Goal: Task Accomplishment & Management: Use online tool/utility

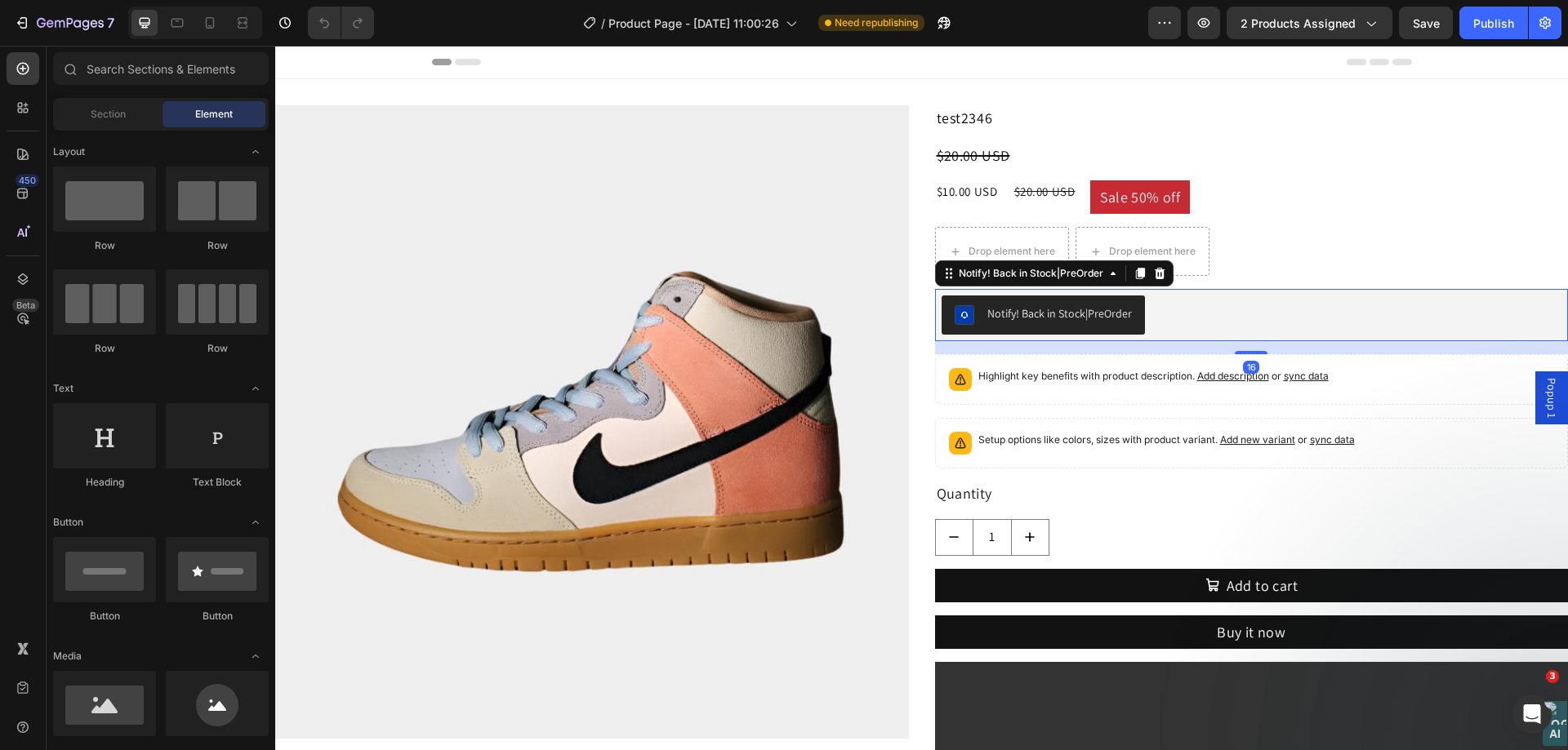
click at [1193, 315] on div "Notify! Back in Stock|PreOrder" at bounding box center [1252, 315] width 621 height 39
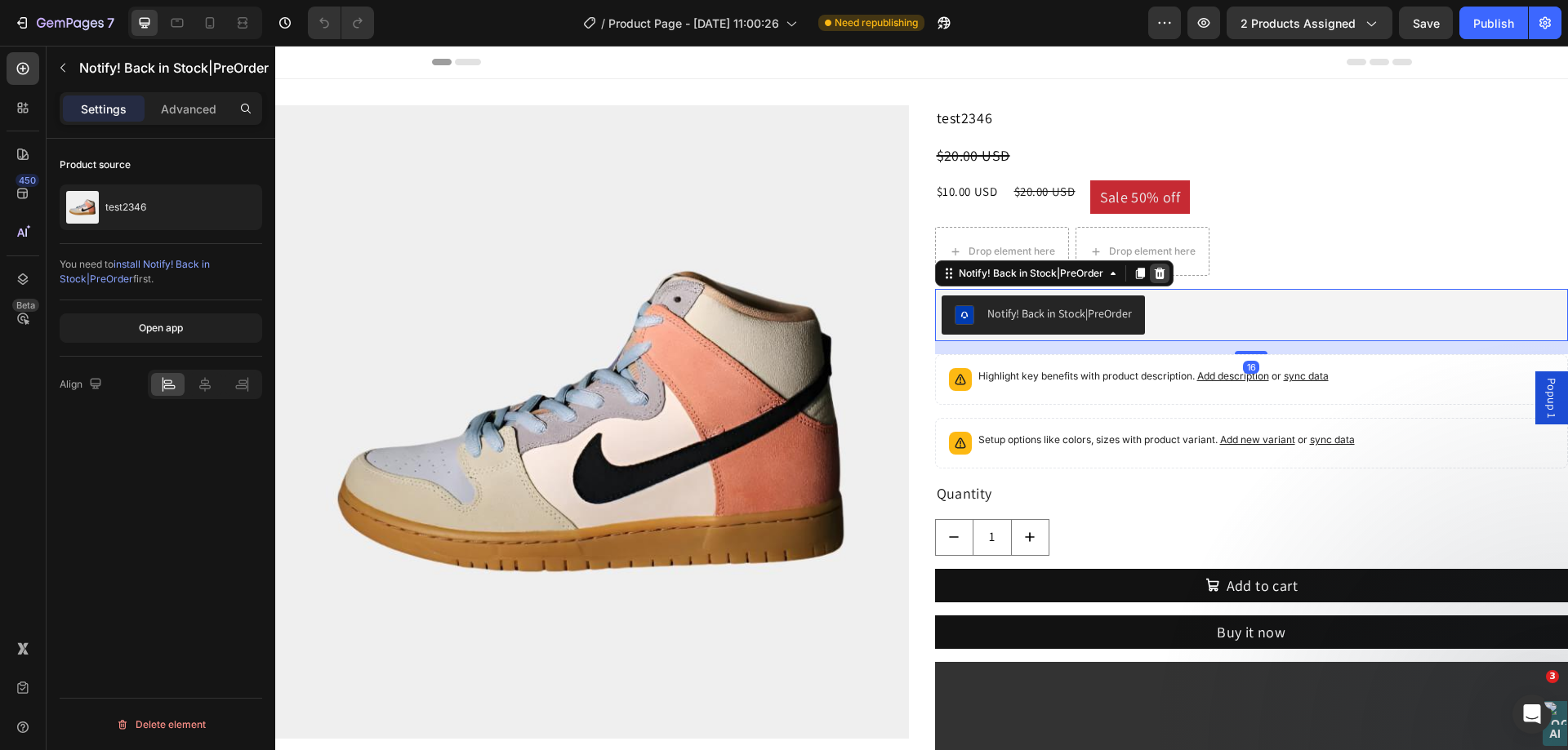
click at [1154, 281] on div at bounding box center [1160, 274] width 20 height 20
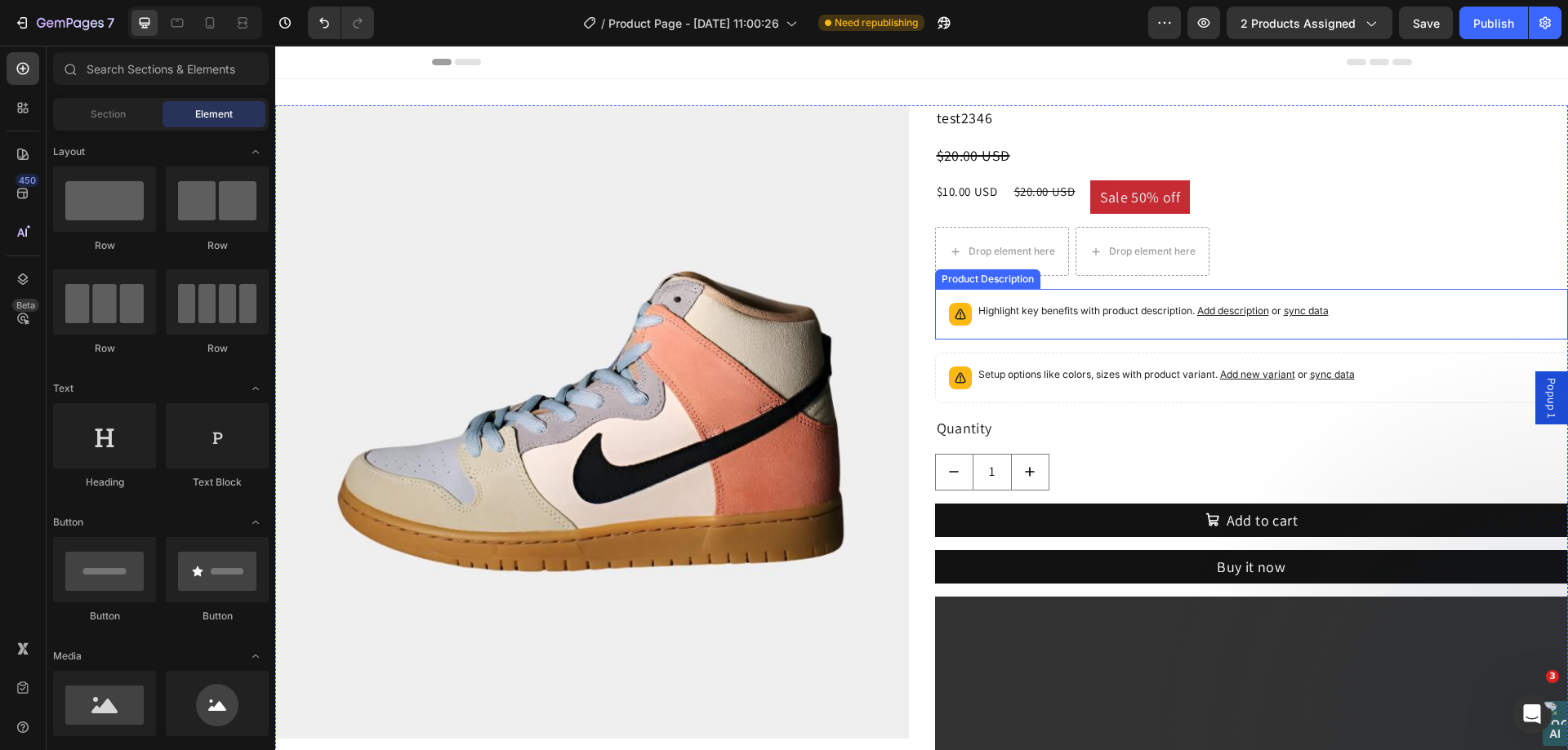
click at [1163, 314] on p "Highlight key benefits with product description. Add description or sync data" at bounding box center [1153, 311] width 351 height 16
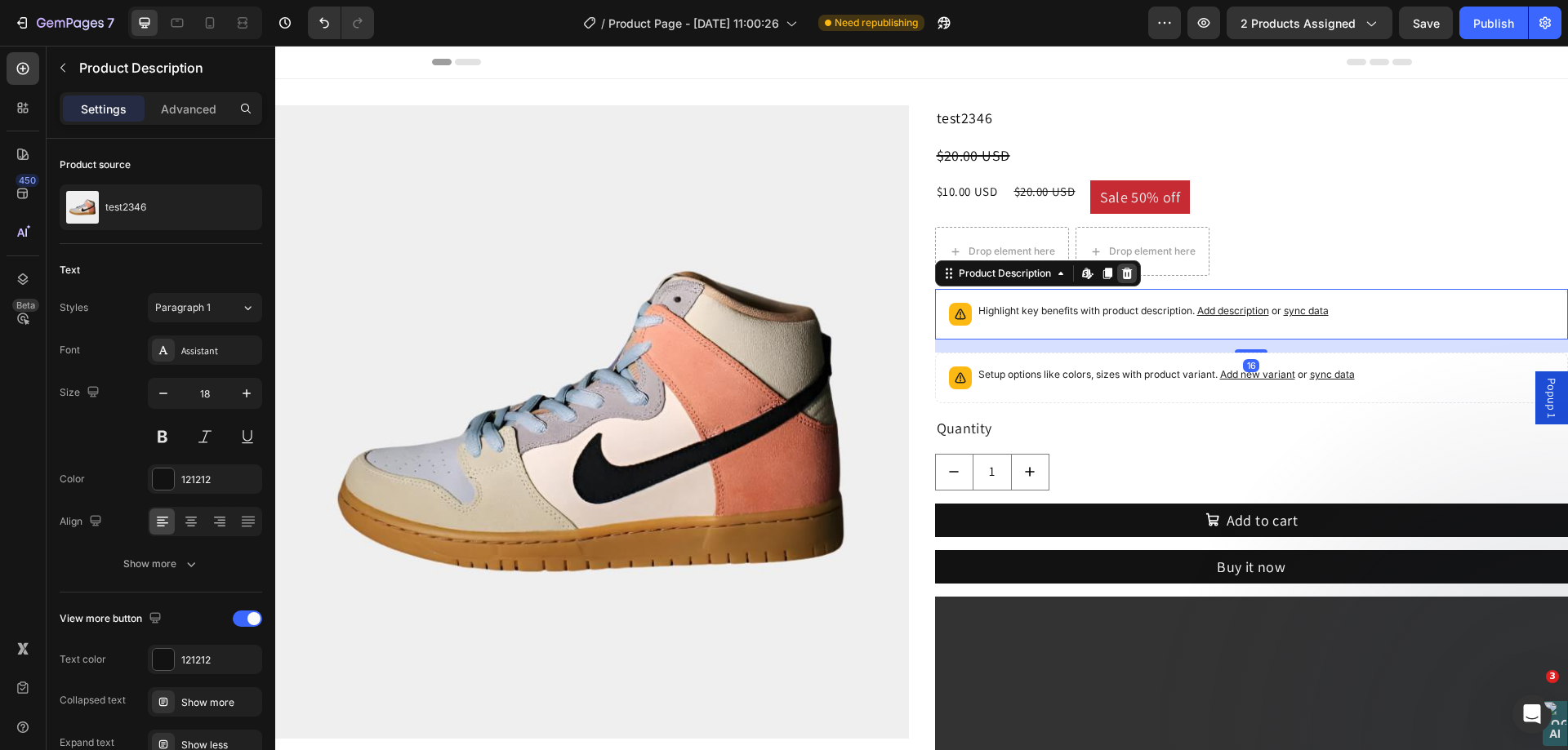
click at [1125, 279] on icon at bounding box center [1126, 273] width 11 height 12
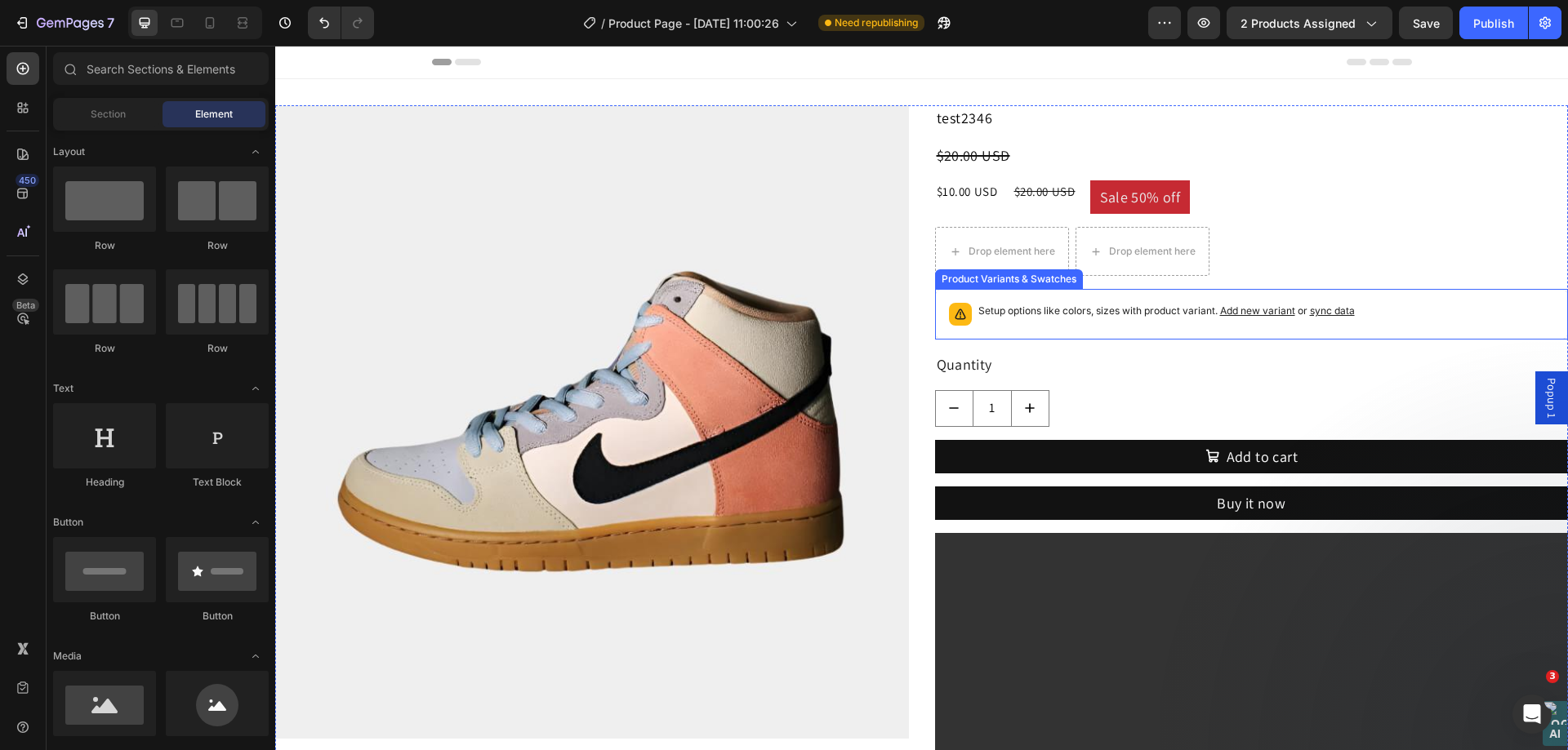
click at [1145, 306] on p "Setup options like colors, sizes with product variant. Add new variant or sync …" at bounding box center [1166, 311] width 376 height 16
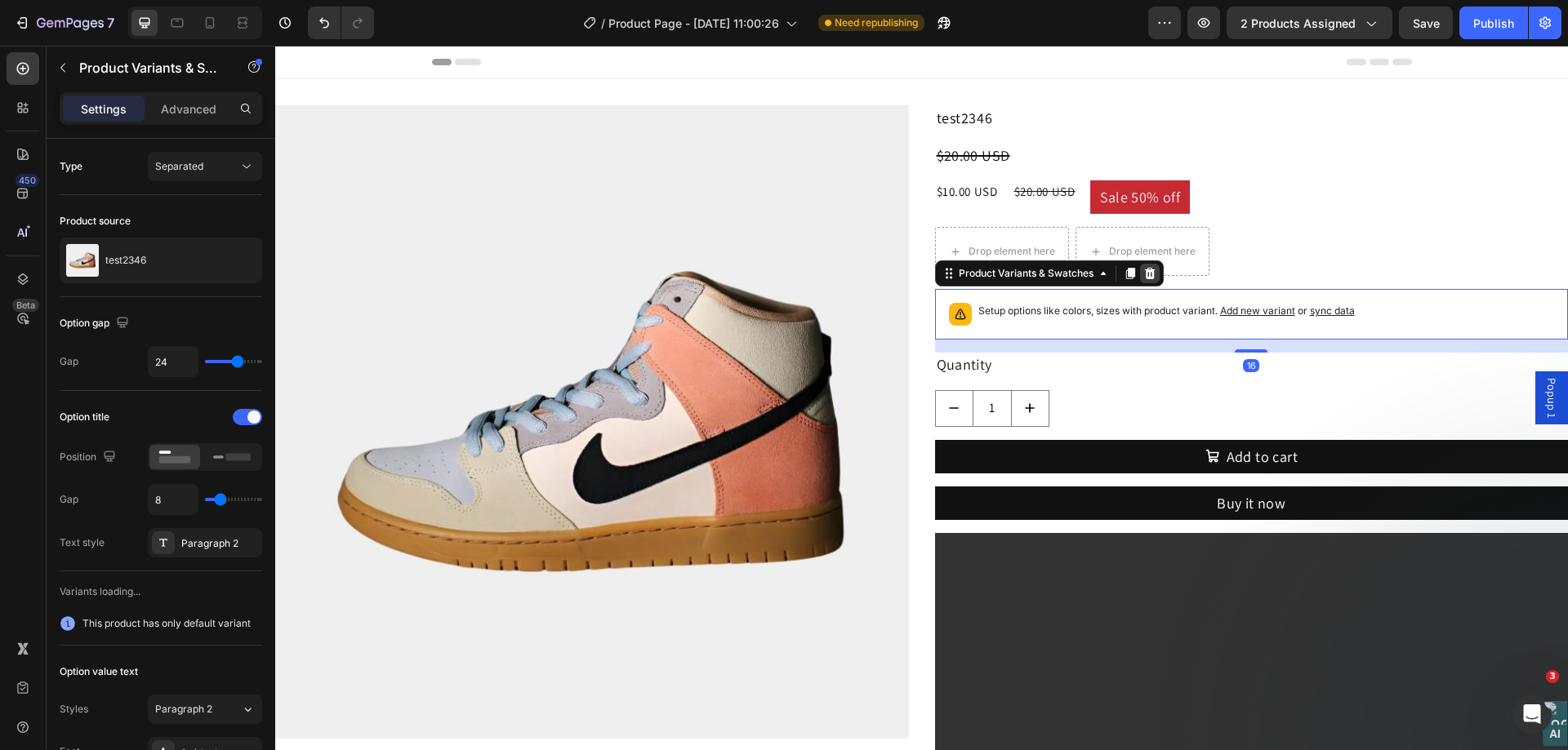
click at [1144, 279] on icon at bounding box center [1150, 273] width 13 height 13
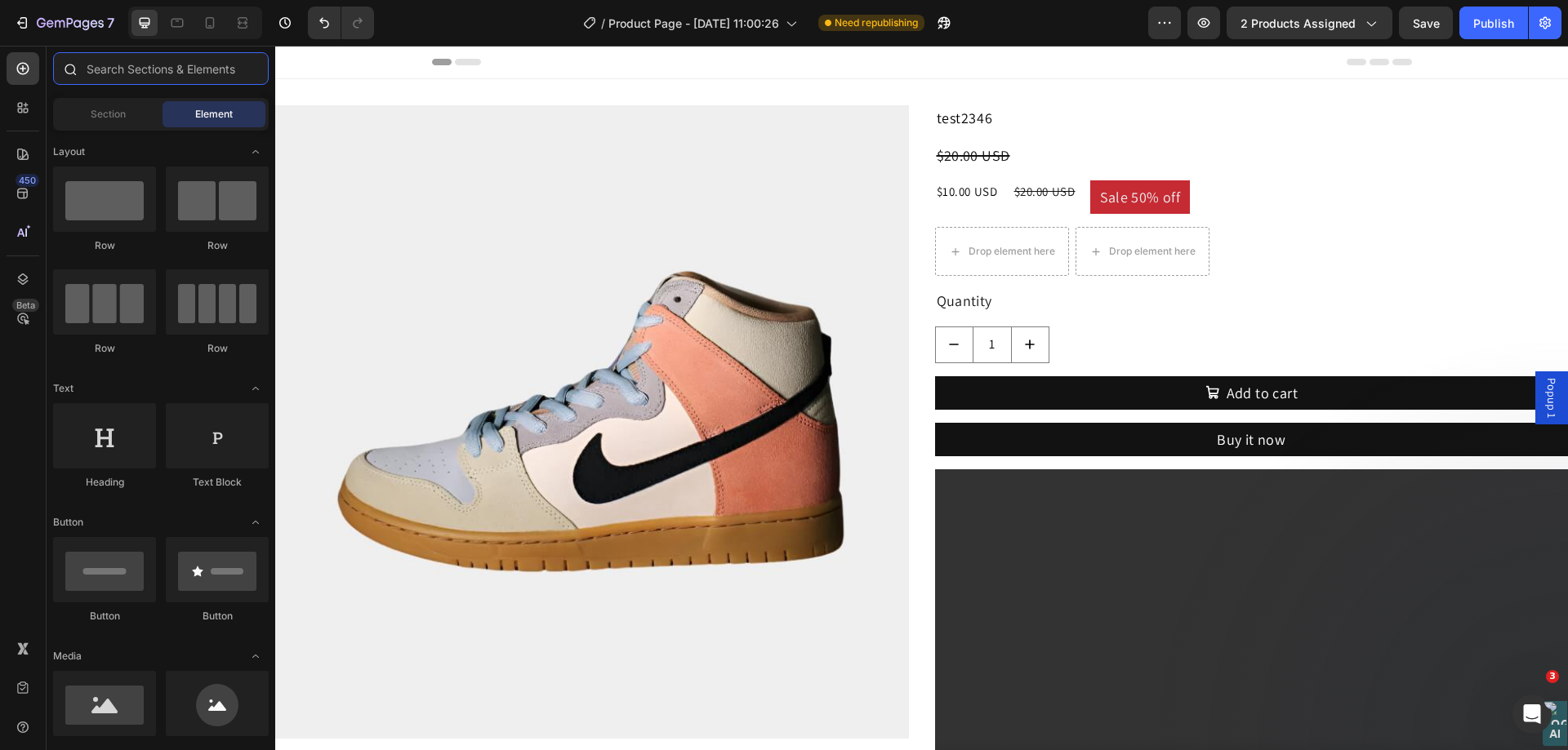
click at [126, 71] on input "text" at bounding box center [160, 68] width 216 height 33
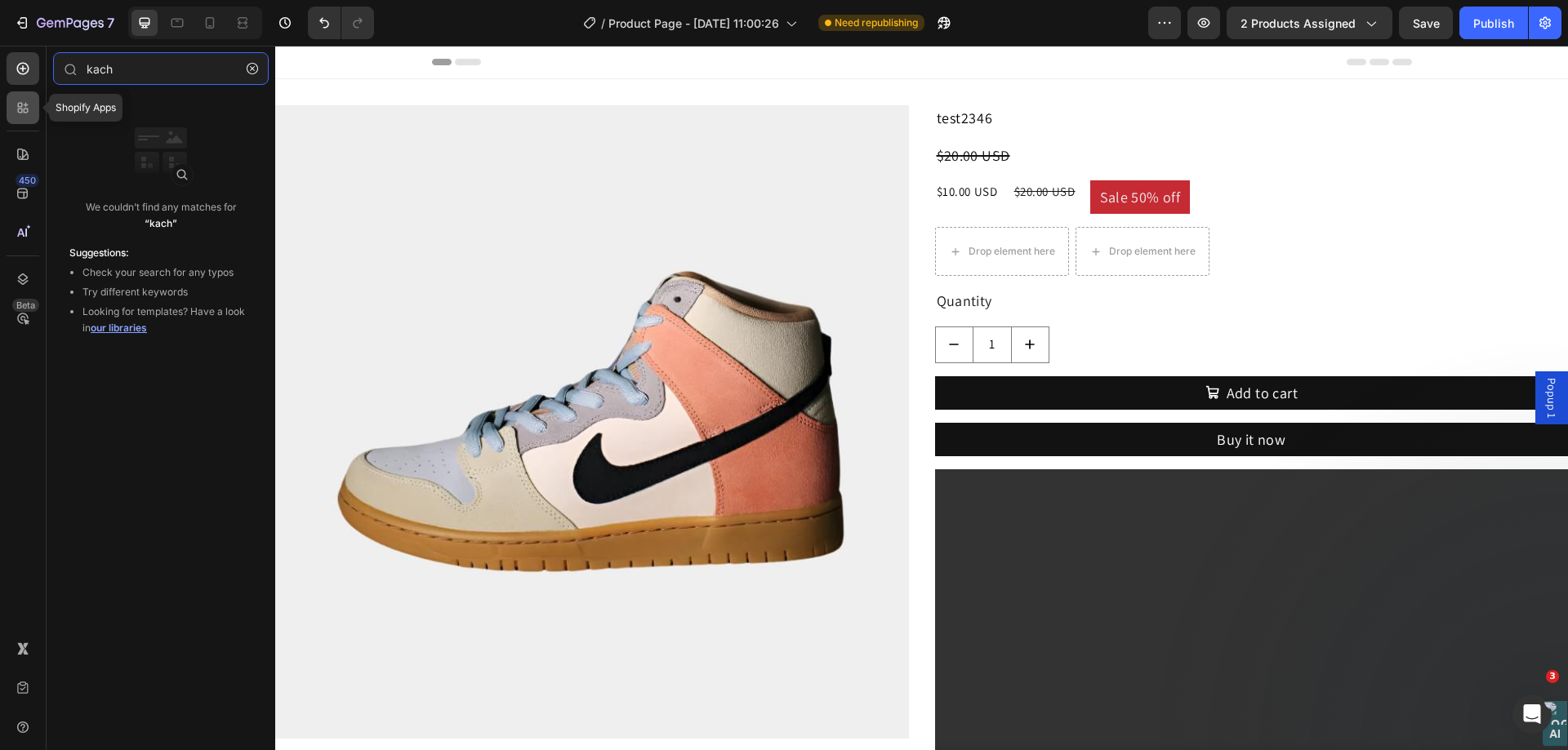
type input "kach"
click at [27, 114] on icon at bounding box center [23, 107] width 16 height 16
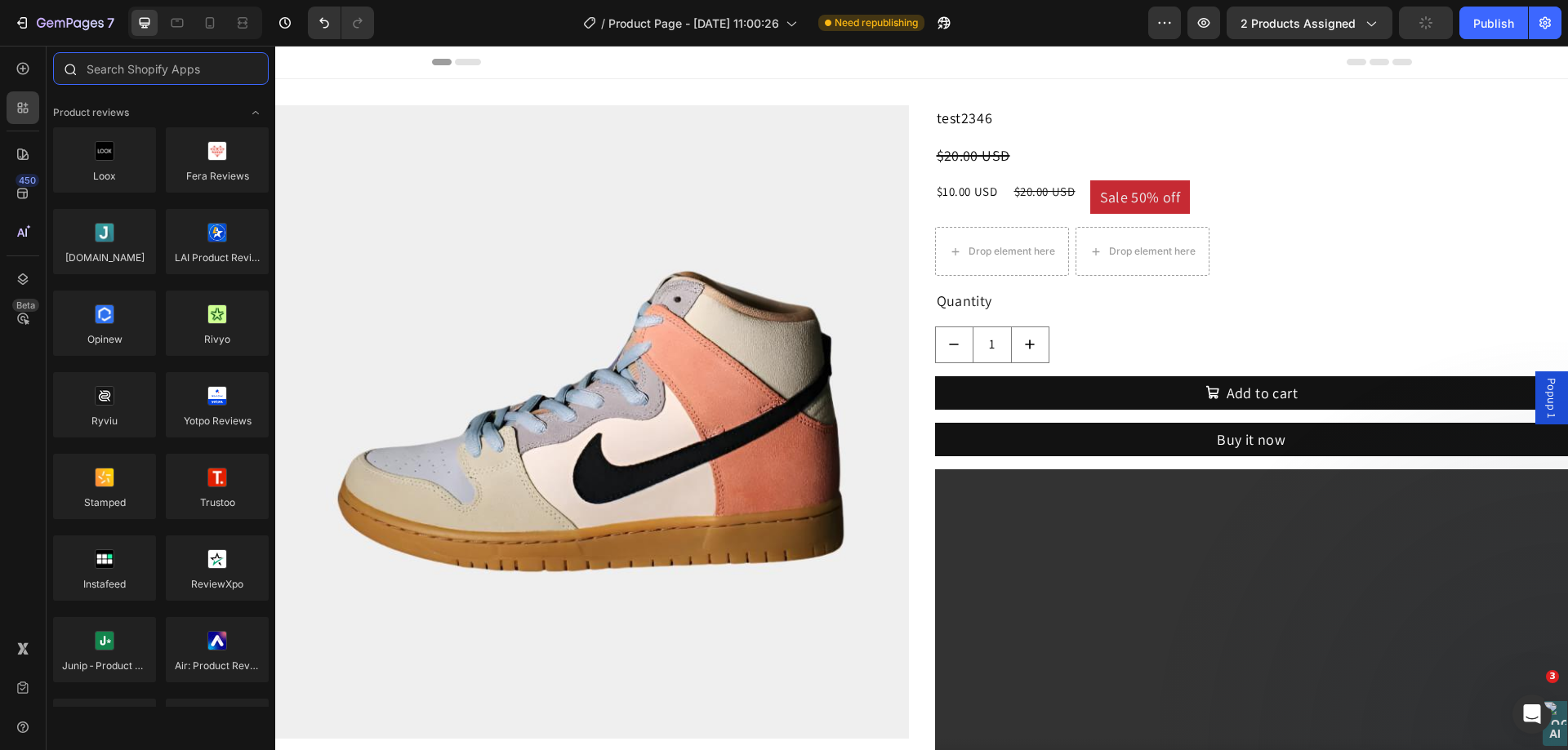
click at [147, 76] on input "text" at bounding box center [160, 68] width 216 height 33
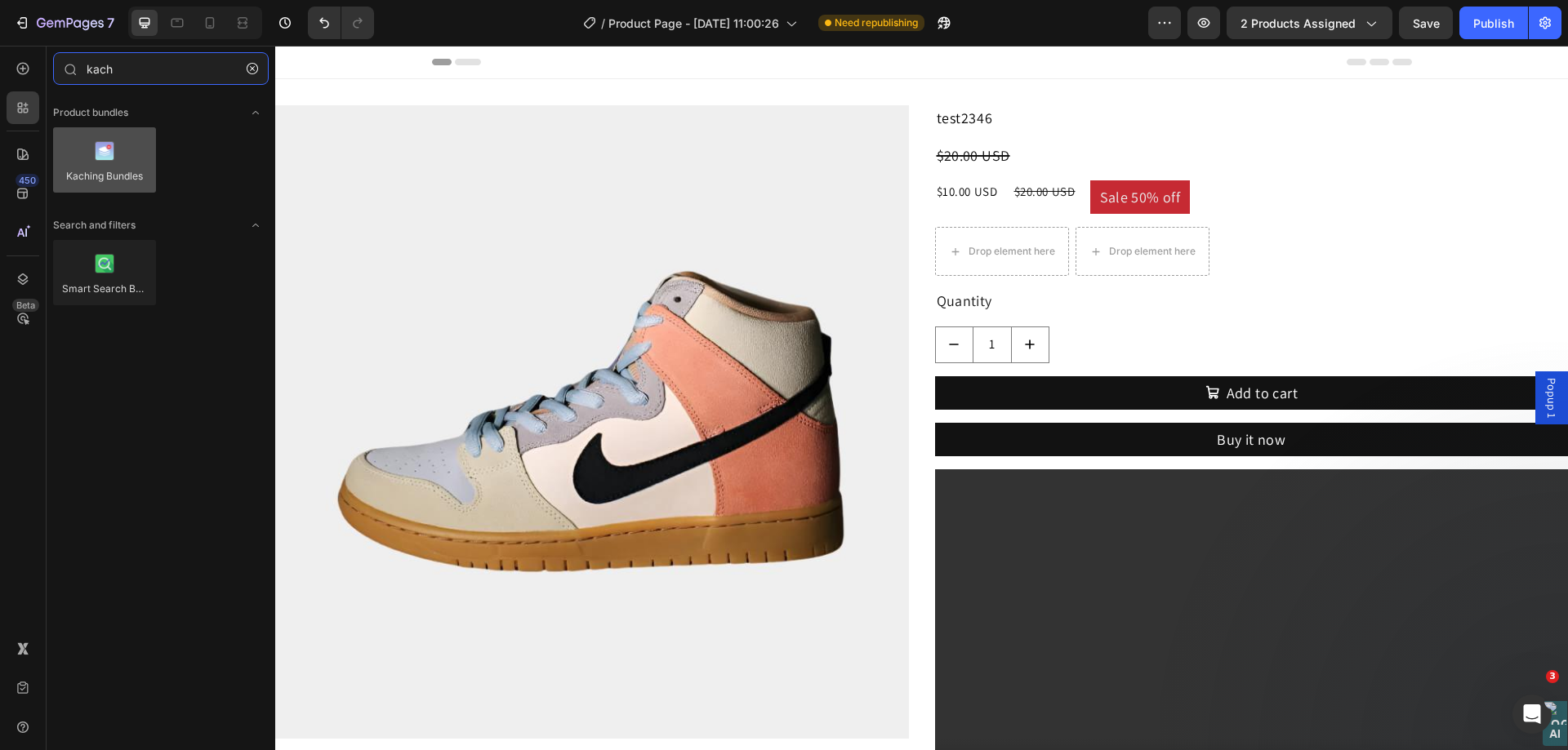
type input "kach"
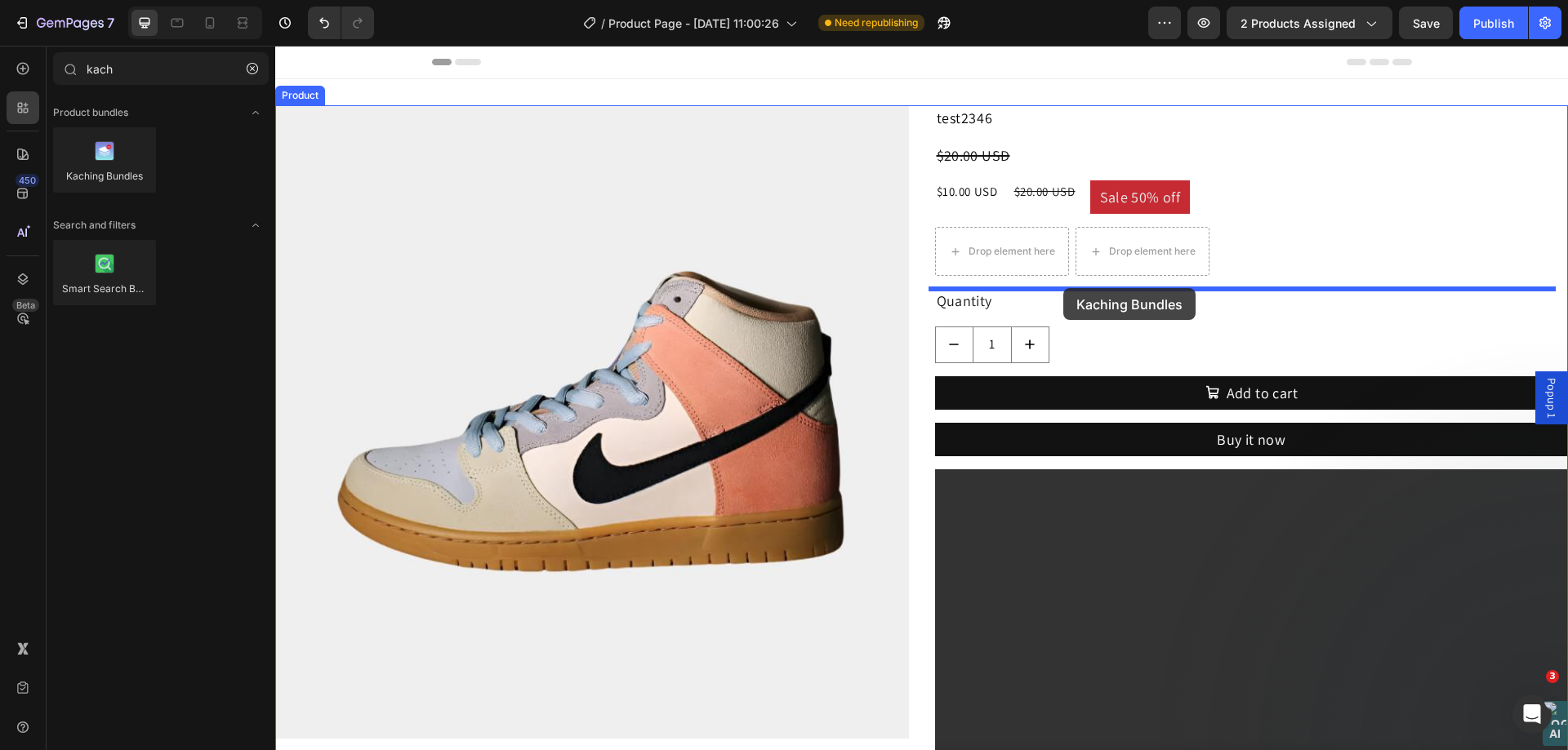
drag, startPoint x: 399, startPoint y: 200, endPoint x: 1064, endPoint y: 289, distance: 670.9
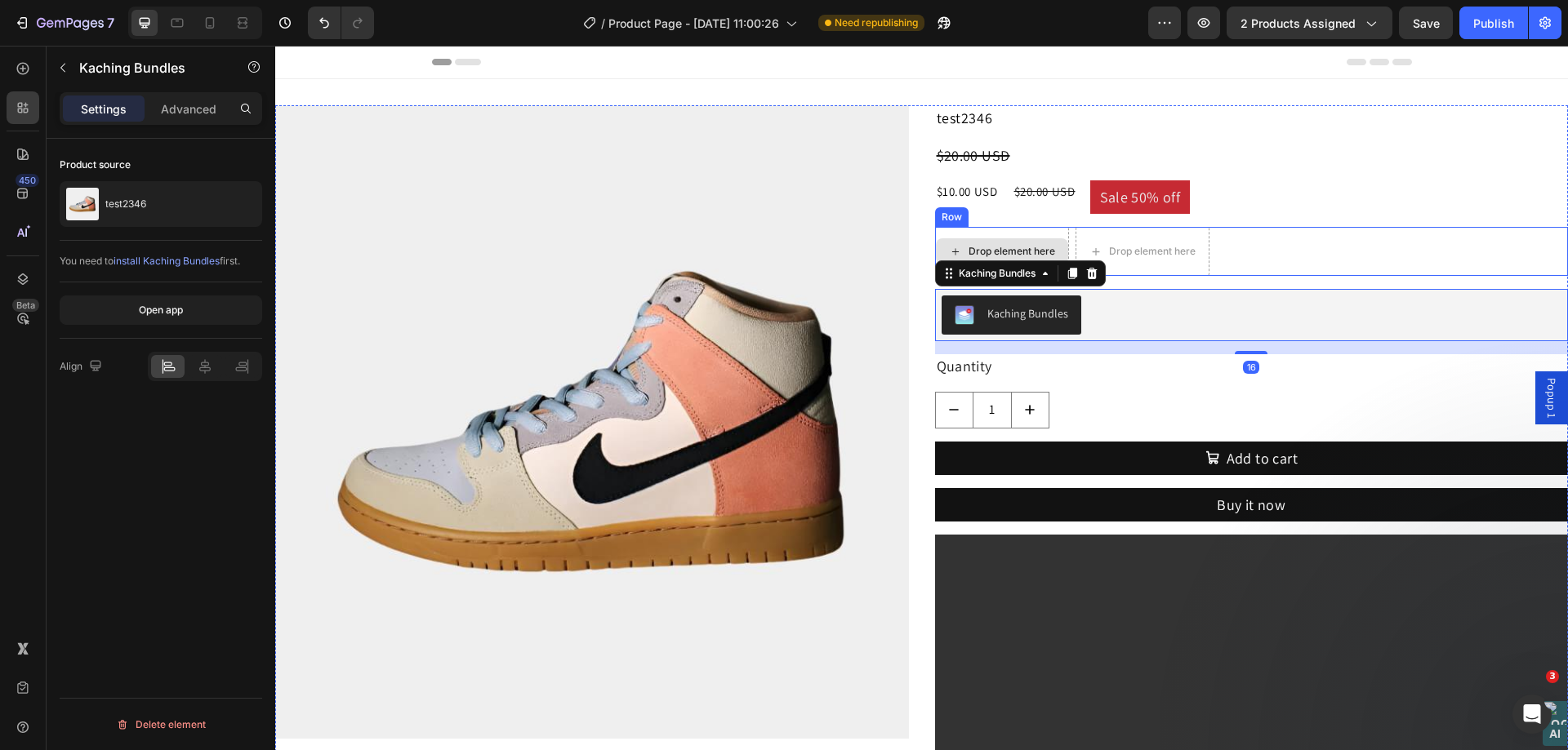
click at [994, 229] on div "Drop element here" at bounding box center [1002, 251] width 134 height 49
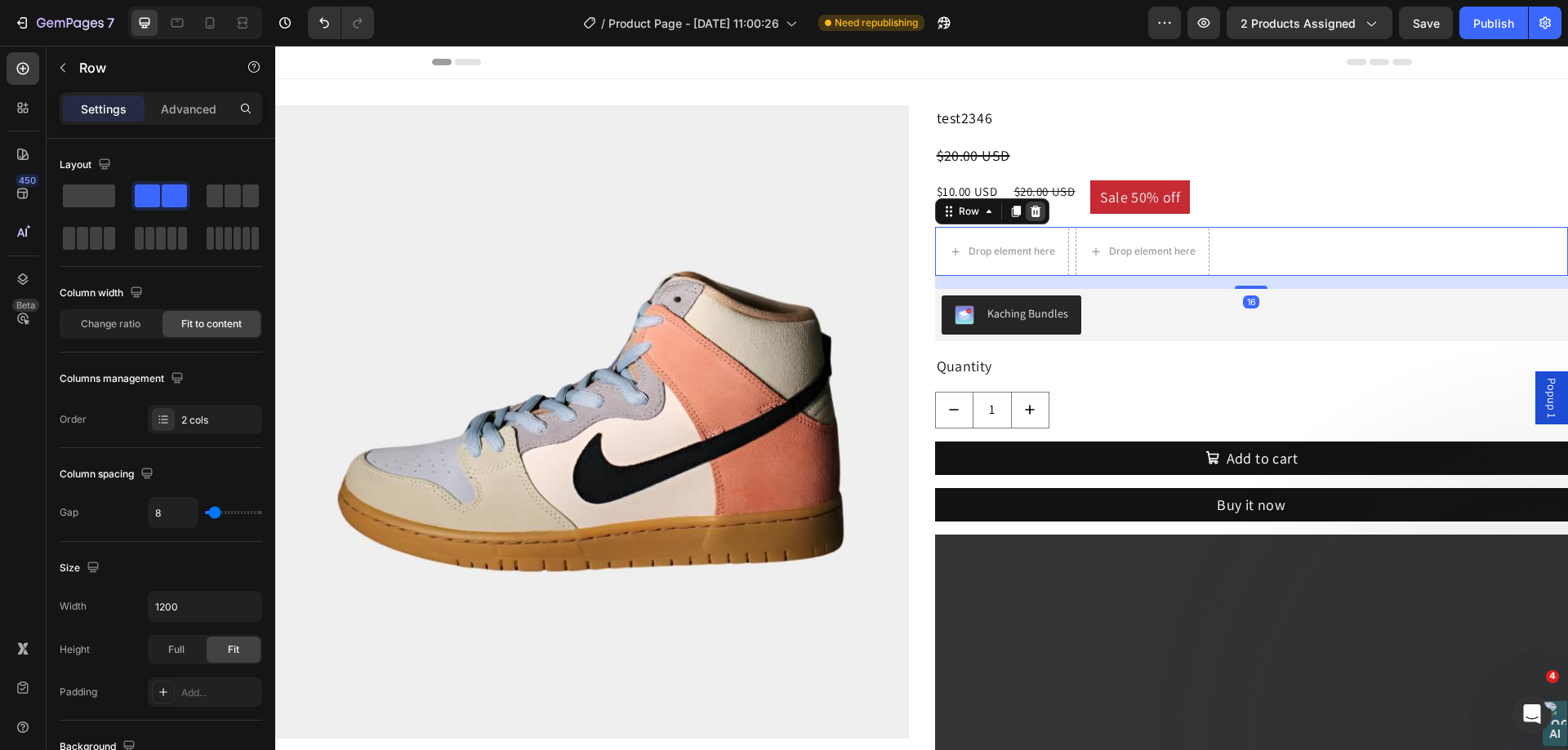
click at [1030, 211] on icon at bounding box center [1035, 211] width 13 height 13
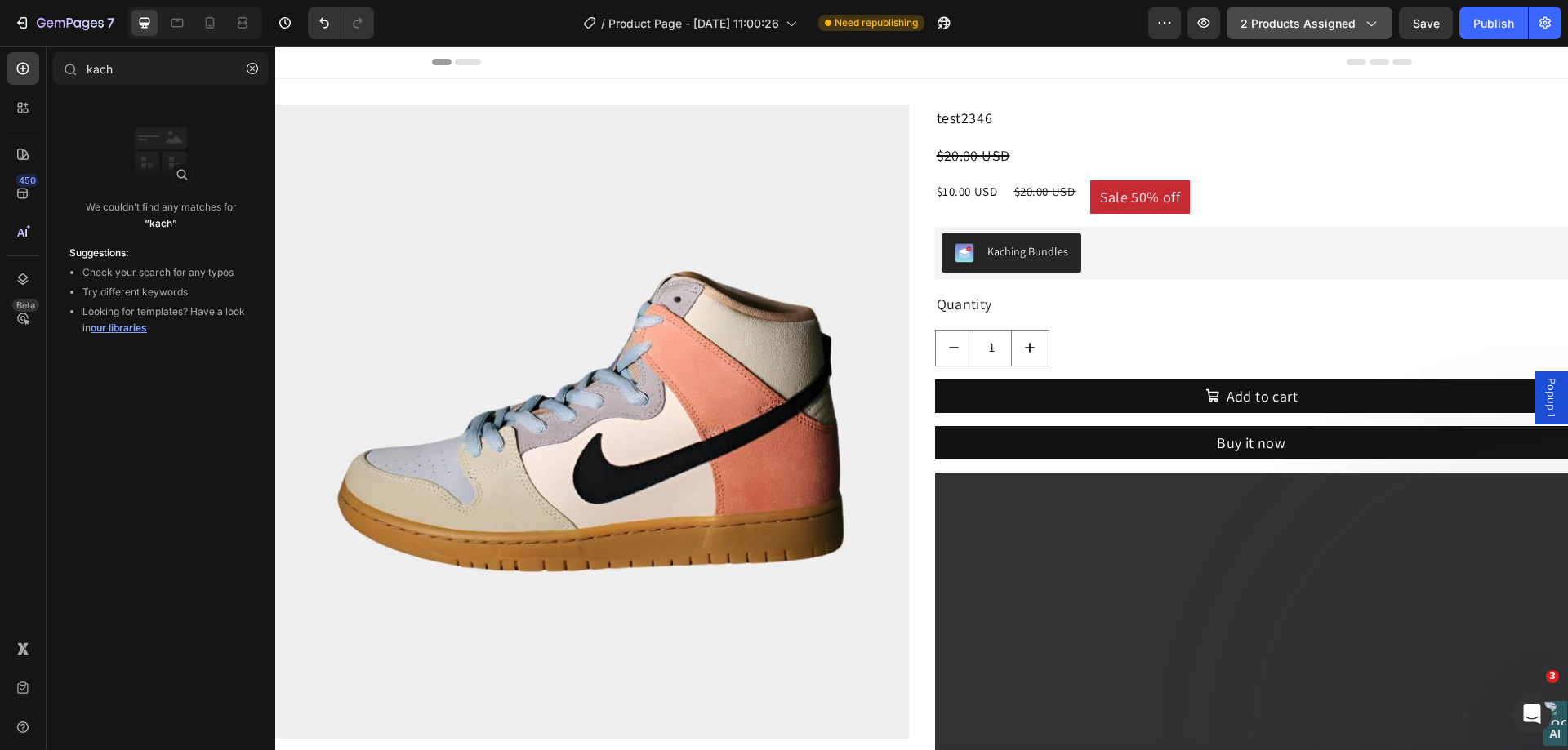
click at [1318, 15] on span "2 products assigned" at bounding box center [1298, 23] width 115 height 17
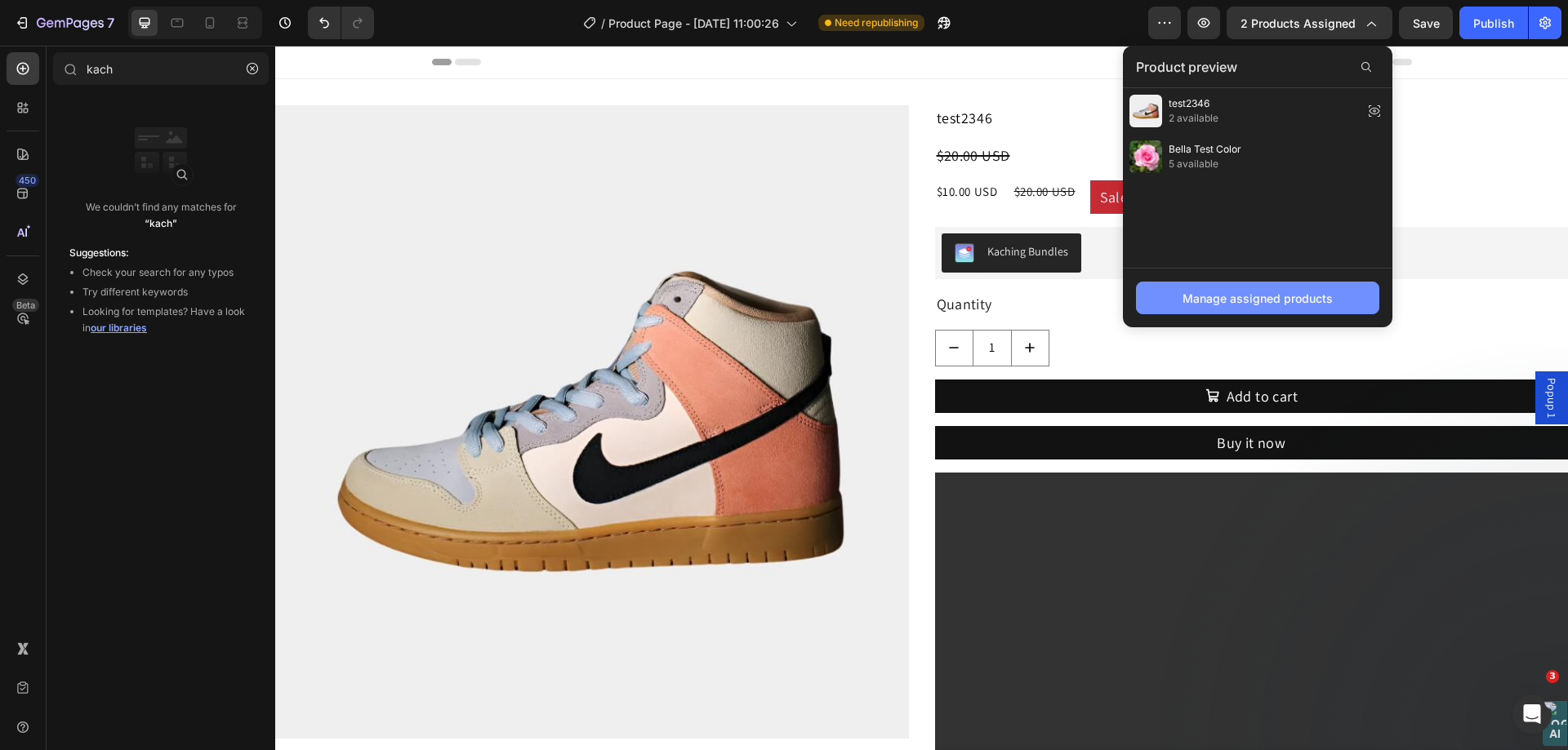
click at [1267, 307] on button "Manage assigned products" at bounding box center [1257, 298] width 243 height 33
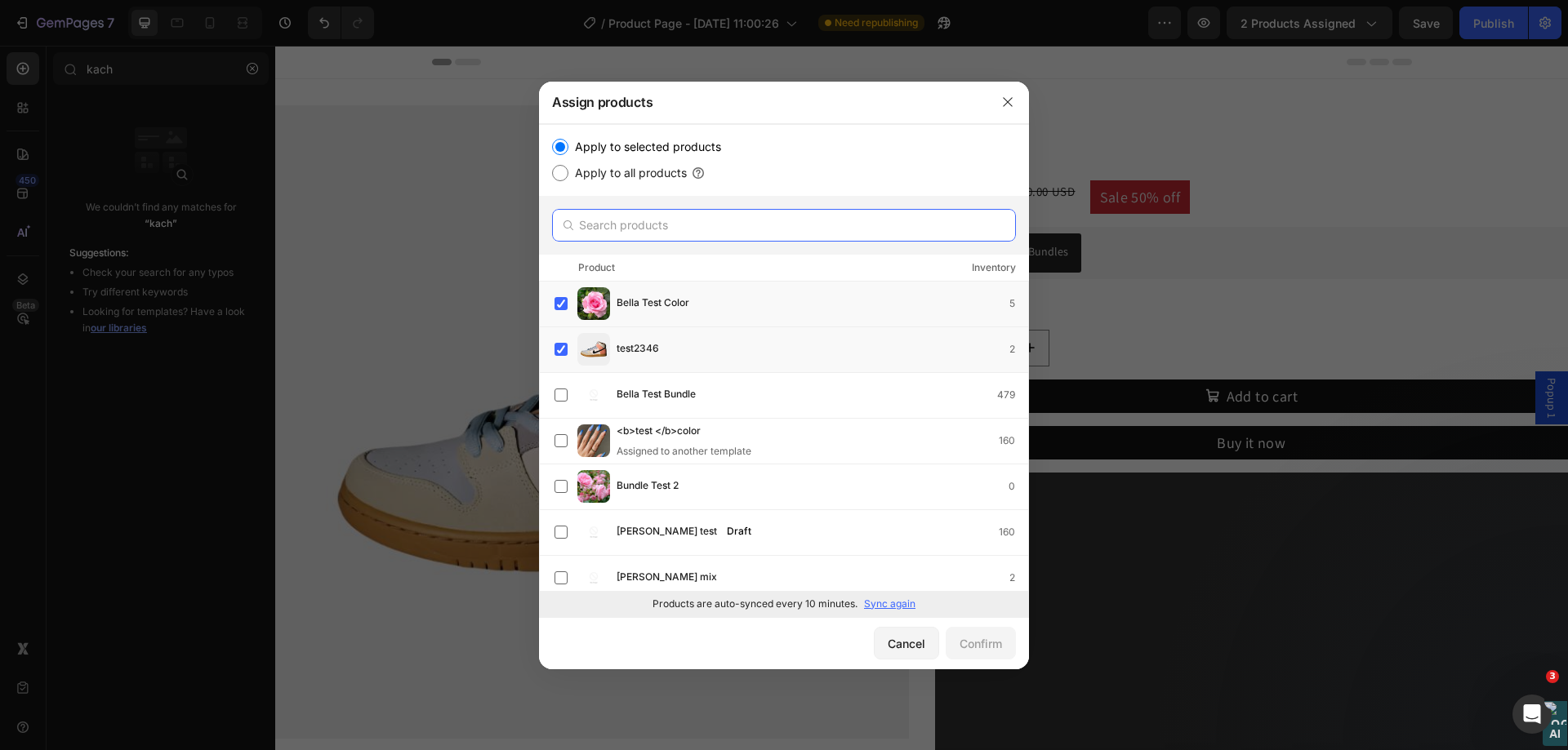
click at [680, 237] on input "text" at bounding box center [783, 226] width 463 height 33
click at [680, 230] on input "text" at bounding box center [783, 226] width 463 height 33
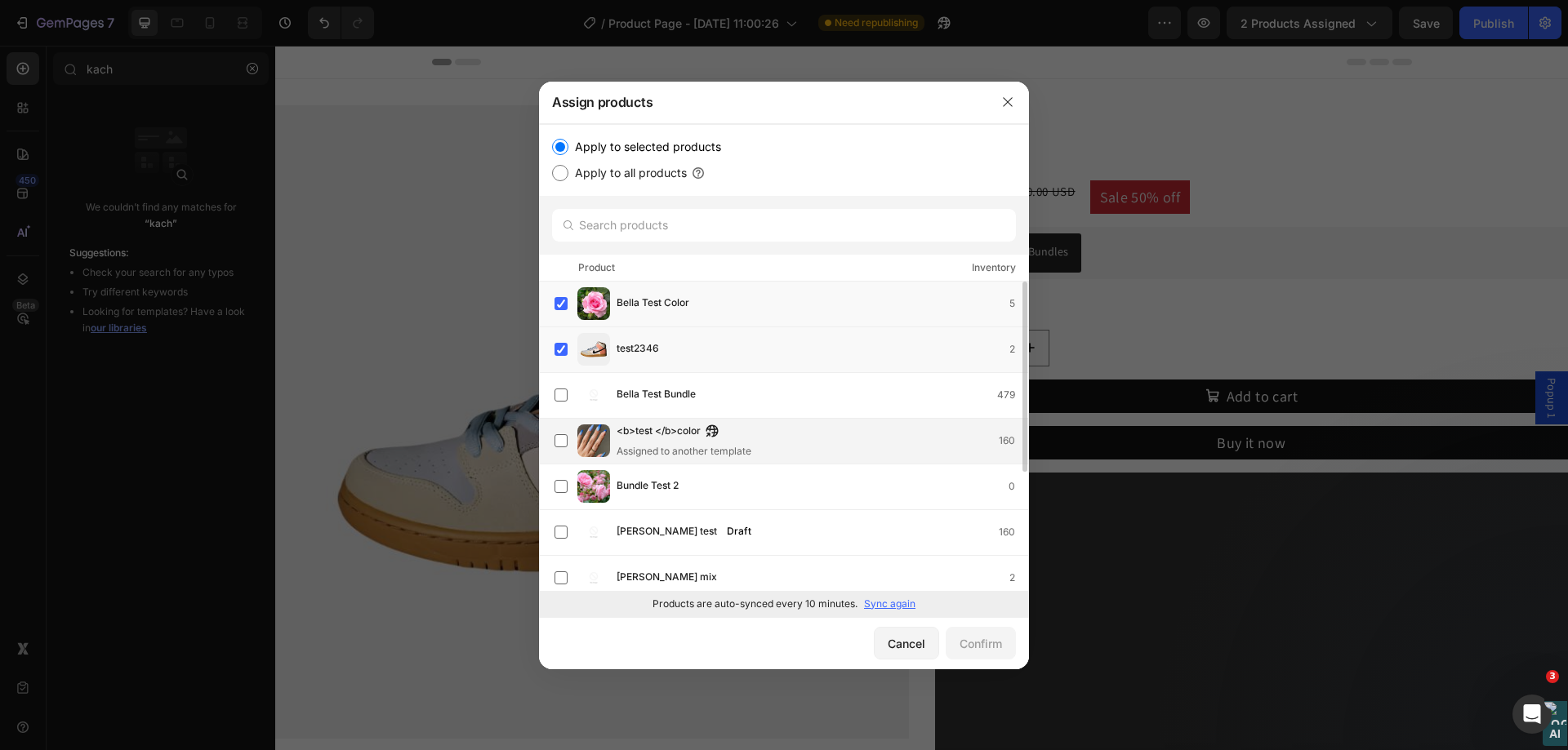
click at [690, 434] on span "<b>test </b>color" at bounding box center [658, 432] width 84 height 18
click at [1015, 658] on div "Cancel Confirm" at bounding box center [784, 643] width 490 height 52
click at [1006, 653] on button "Confirm" at bounding box center [981, 644] width 70 height 33
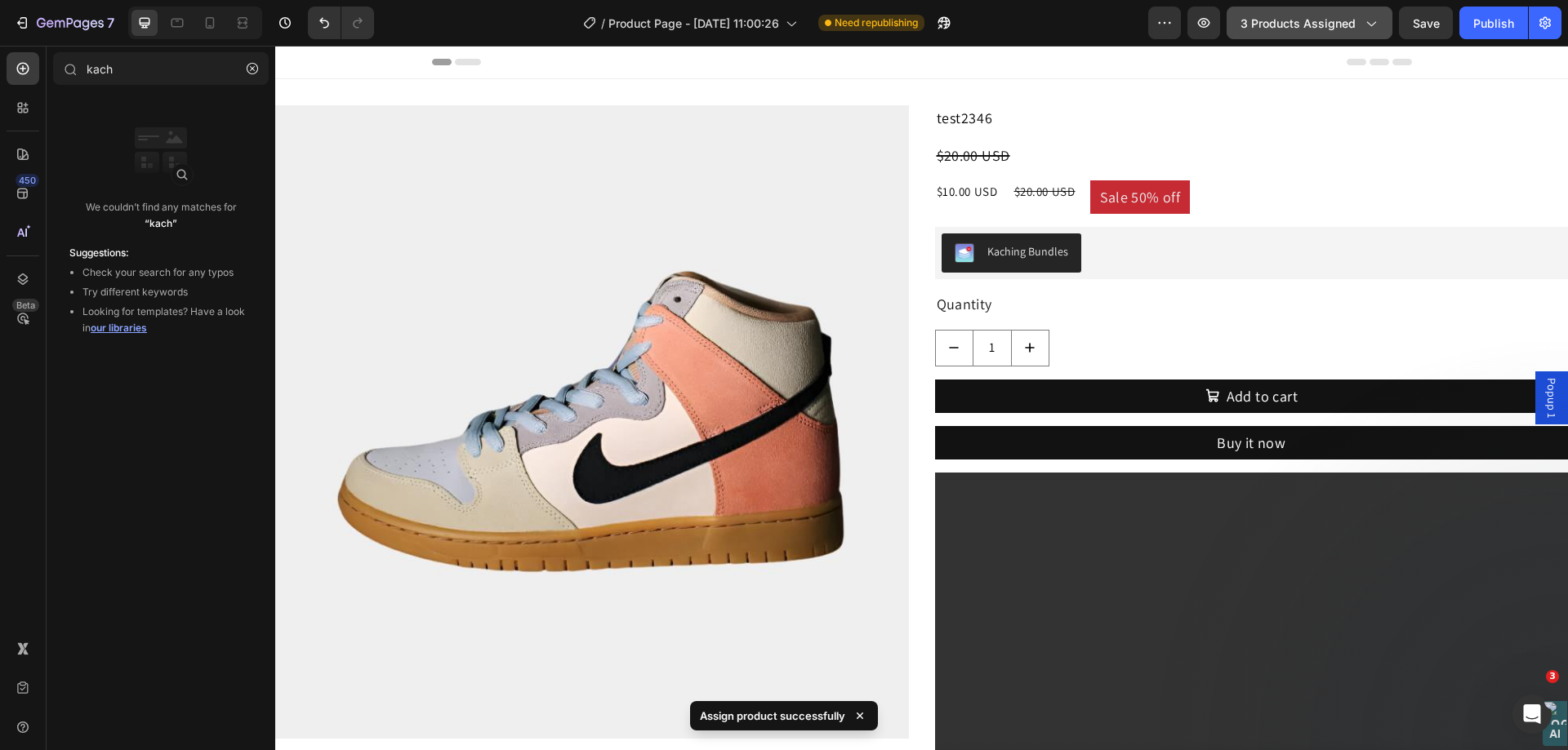
click at [1303, 15] on span "3 products assigned" at bounding box center [1298, 23] width 115 height 17
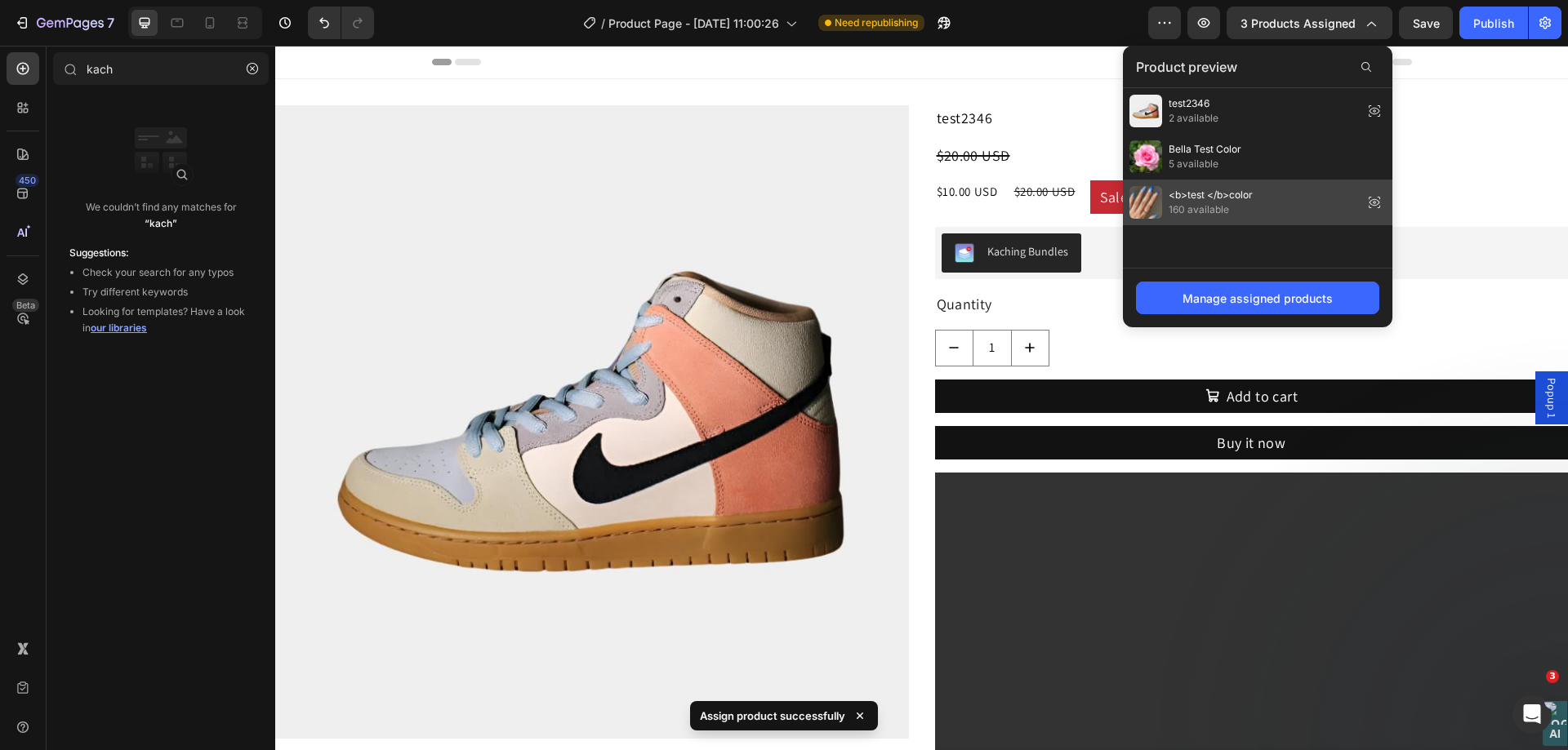
click at [1237, 208] on span "160 available" at bounding box center [1210, 209] width 84 height 15
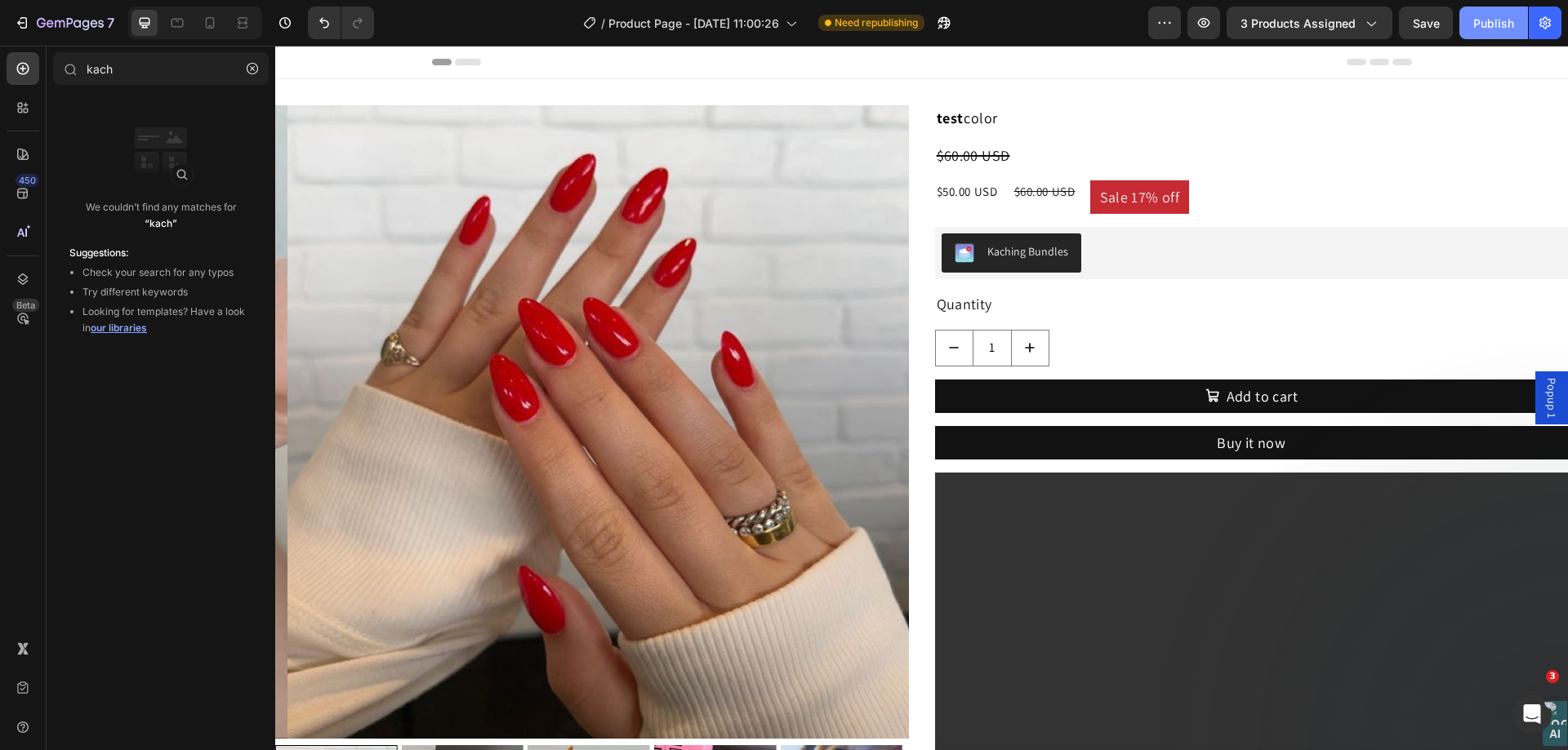
click at [1485, 27] on div "Publish" at bounding box center [1493, 23] width 41 height 17
click at [921, 23] on icon "button" at bounding box center [925, 23] width 16 height 16
click at [1469, 18] on button "Publish" at bounding box center [1493, 23] width 68 height 33
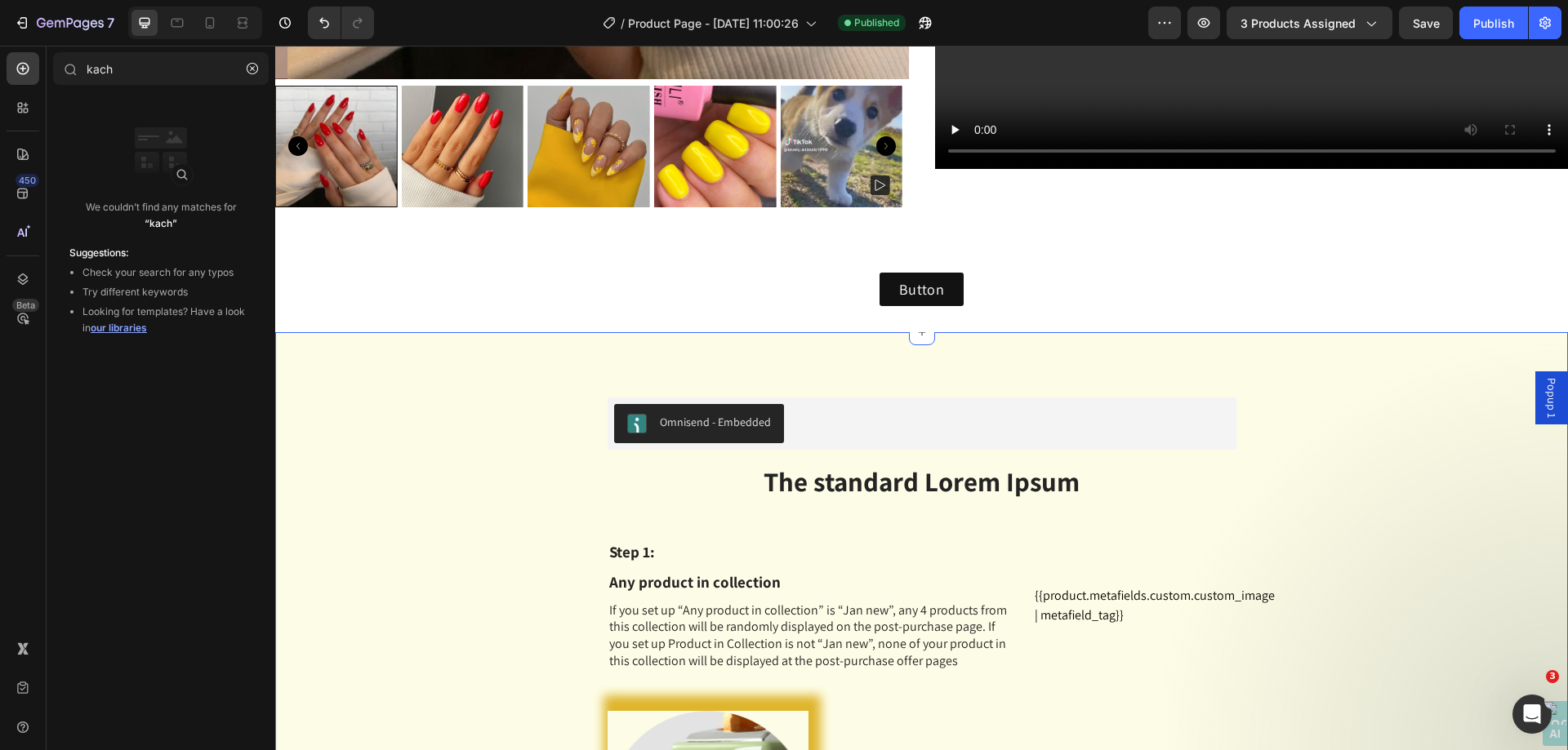
scroll to position [654, 0]
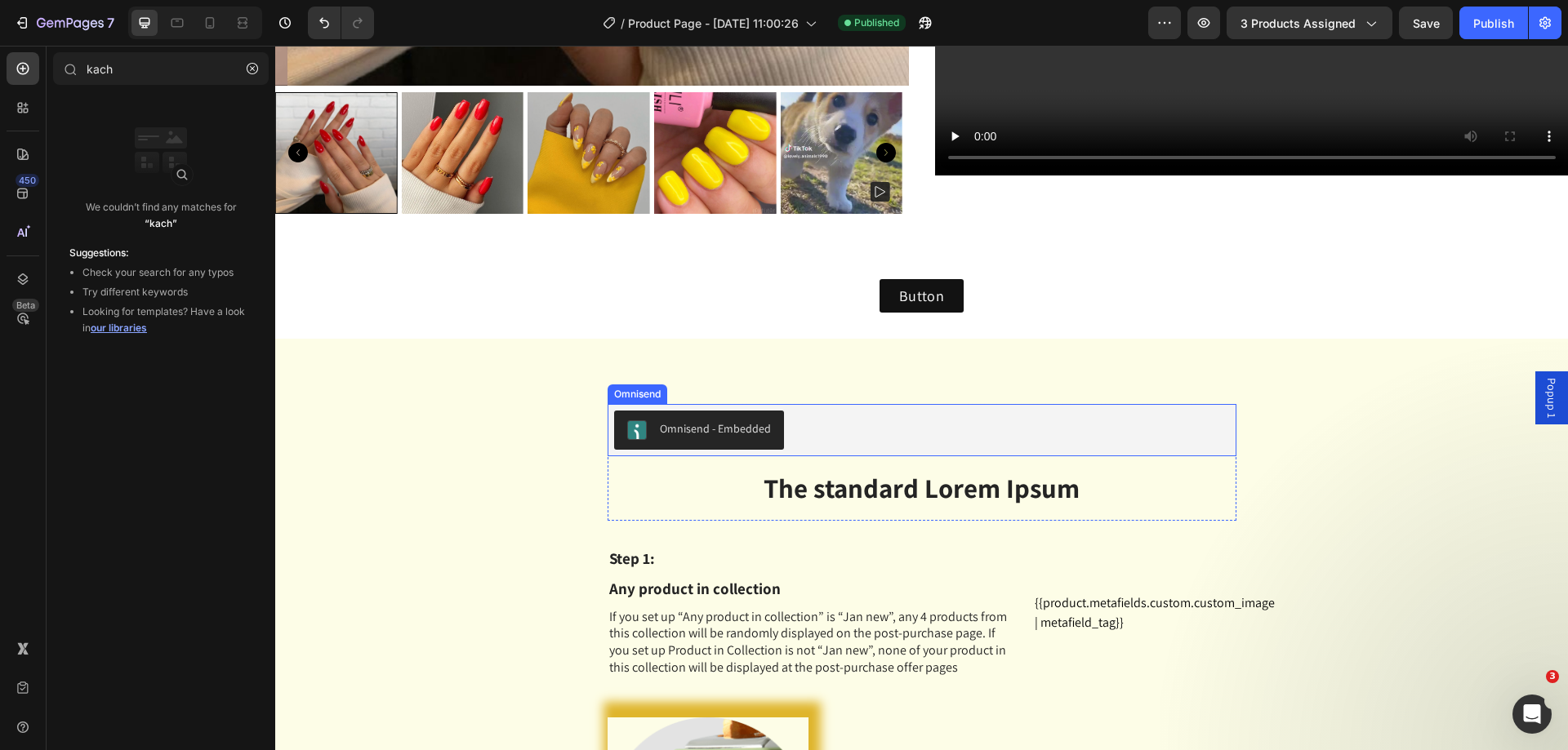
click at [753, 421] on div "Omnisend - Embedded" at bounding box center [716, 429] width 111 height 17
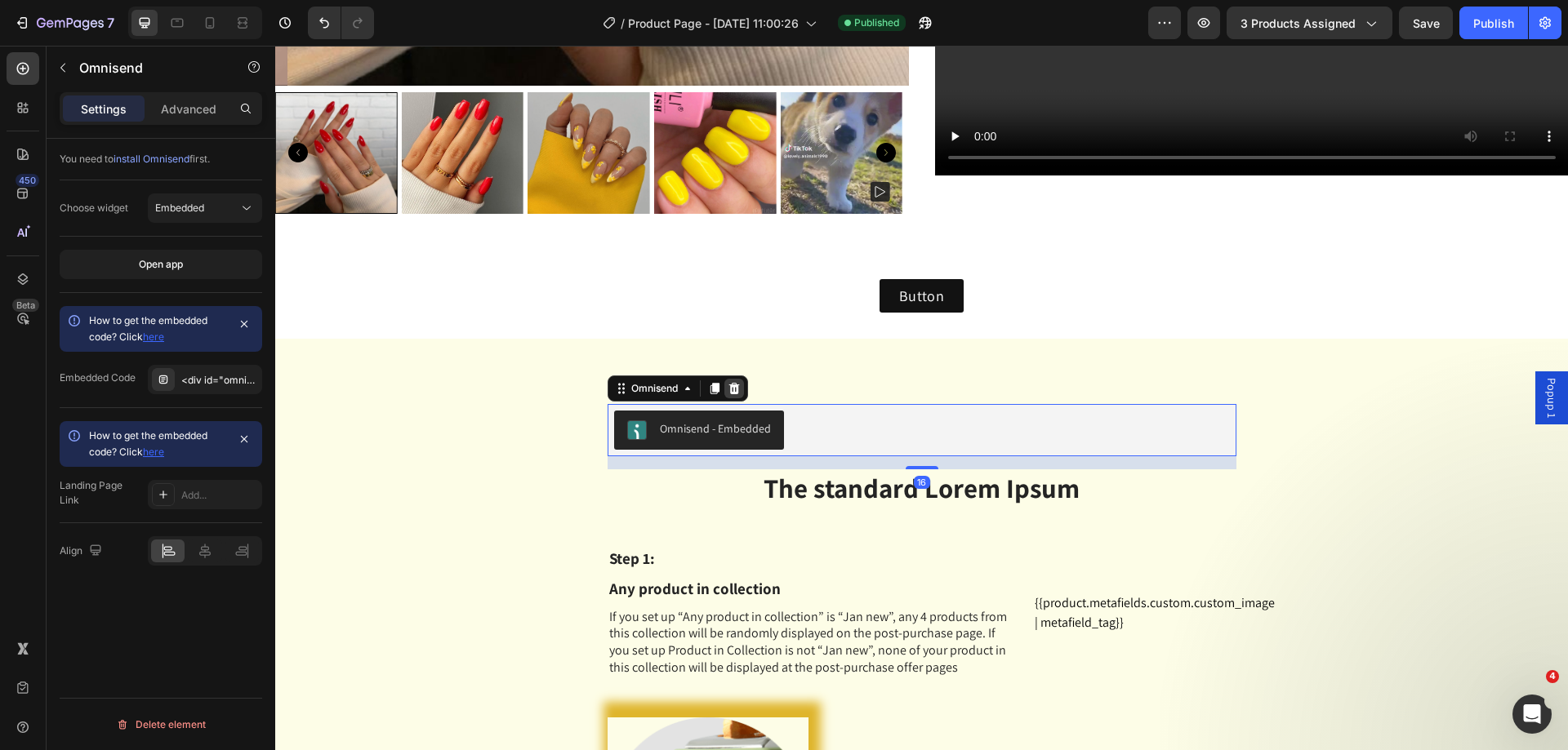
click at [733, 382] on icon at bounding box center [734, 389] width 13 height 13
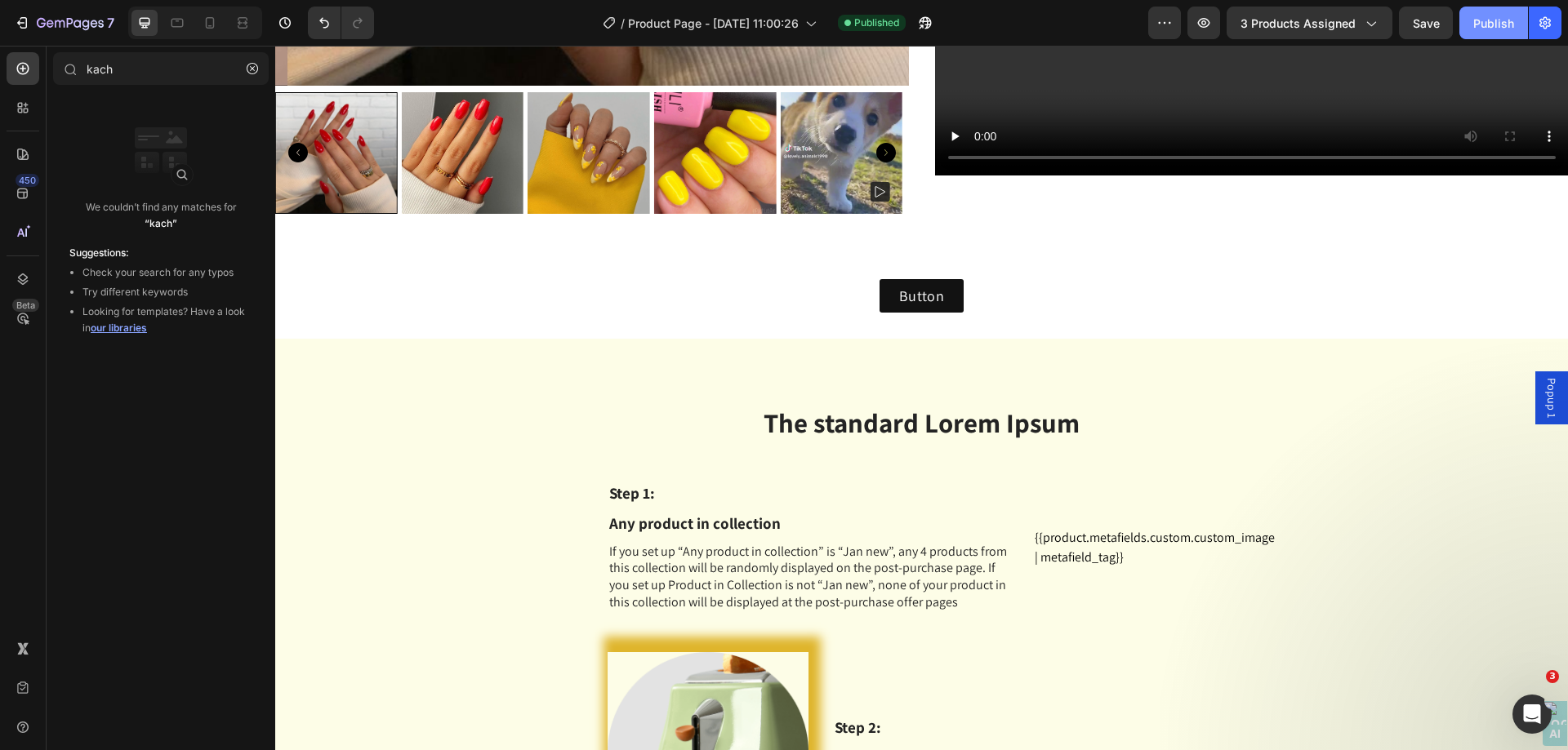
click at [1485, 7] on button "Publish" at bounding box center [1493, 23] width 68 height 33
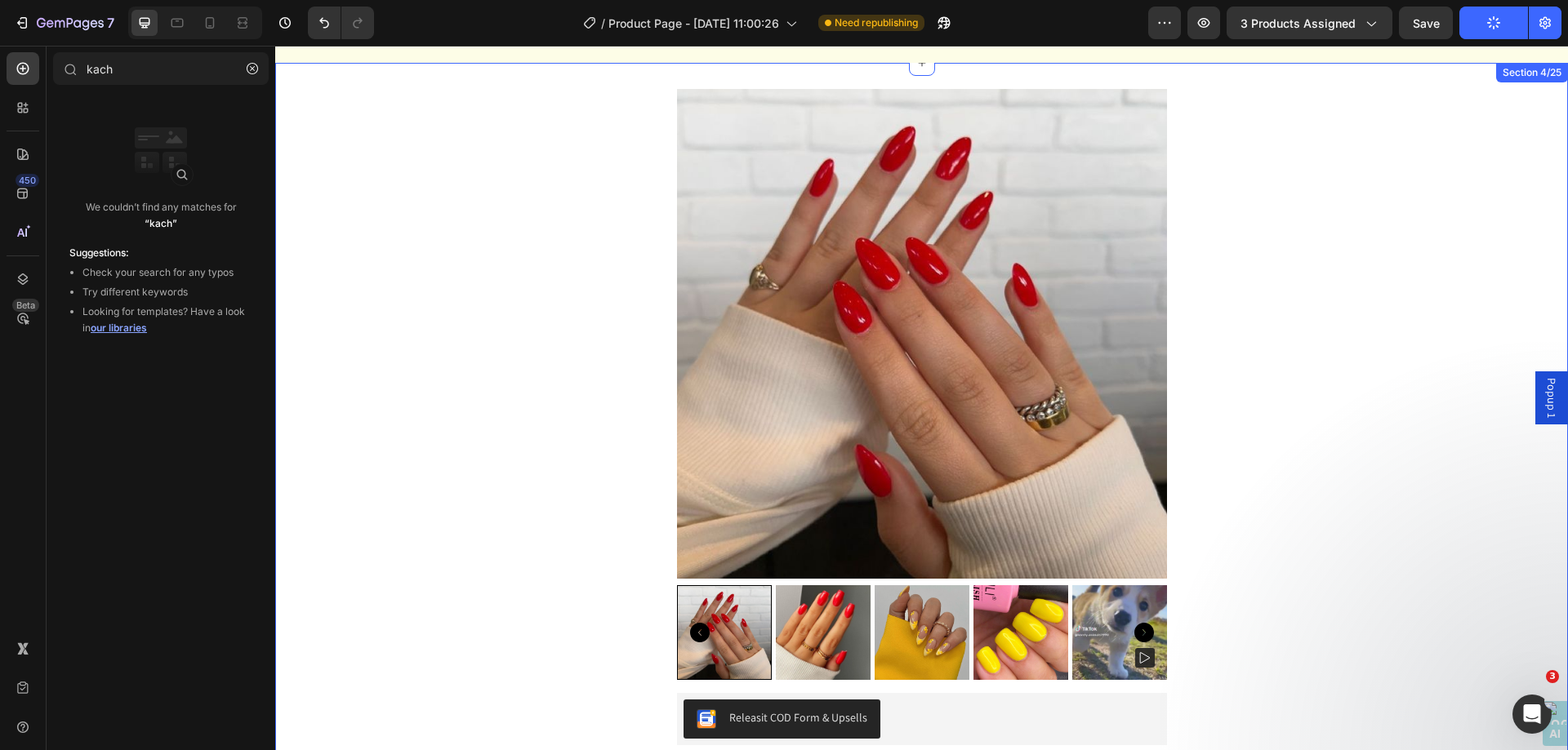
scroll to position [2285, 0]
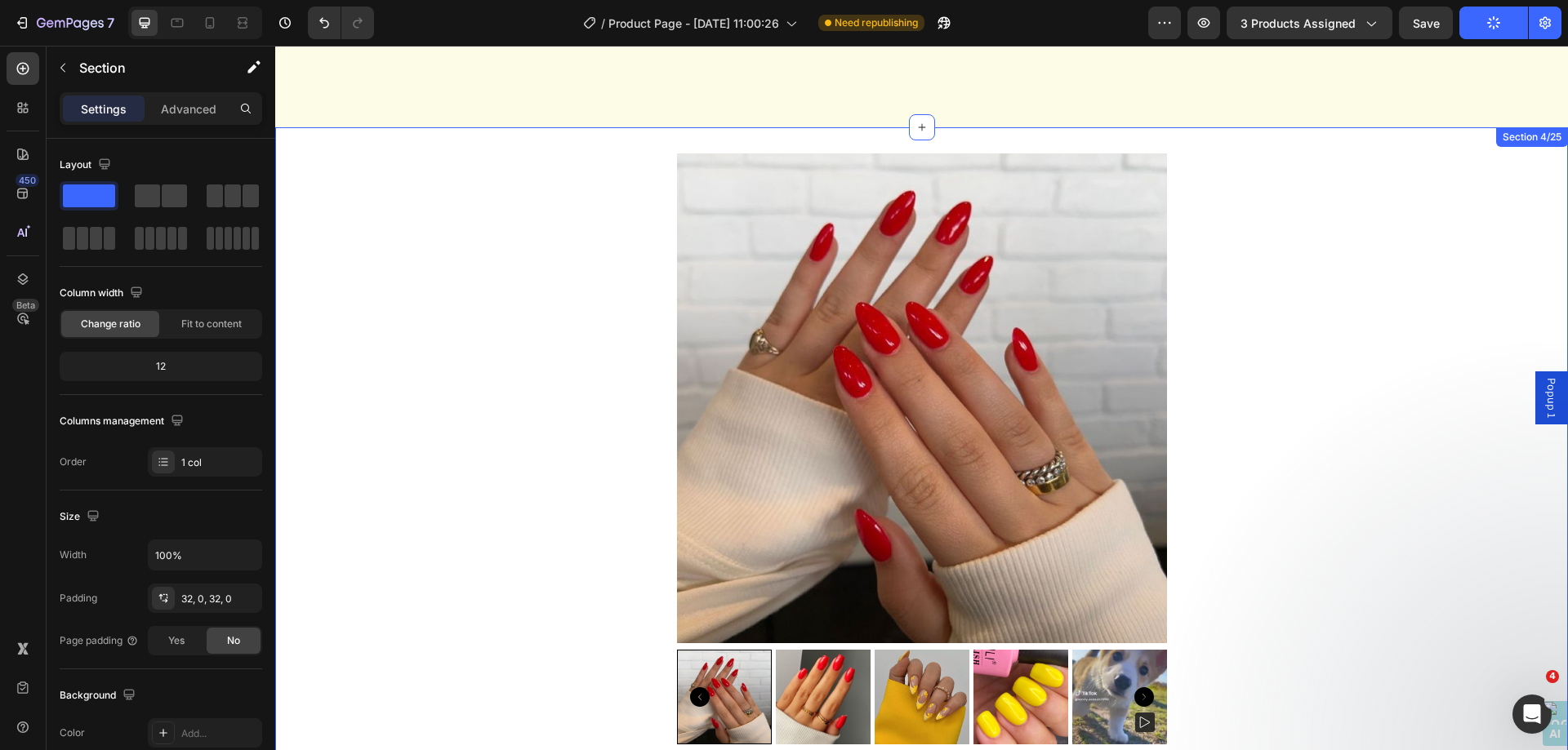
click at [1359, 177] on div "Product Images Releasit COD Form & Upsells Releasit COD Form & Upsells Quantity…" at bounding box center [921, 572] width 1293 height 836
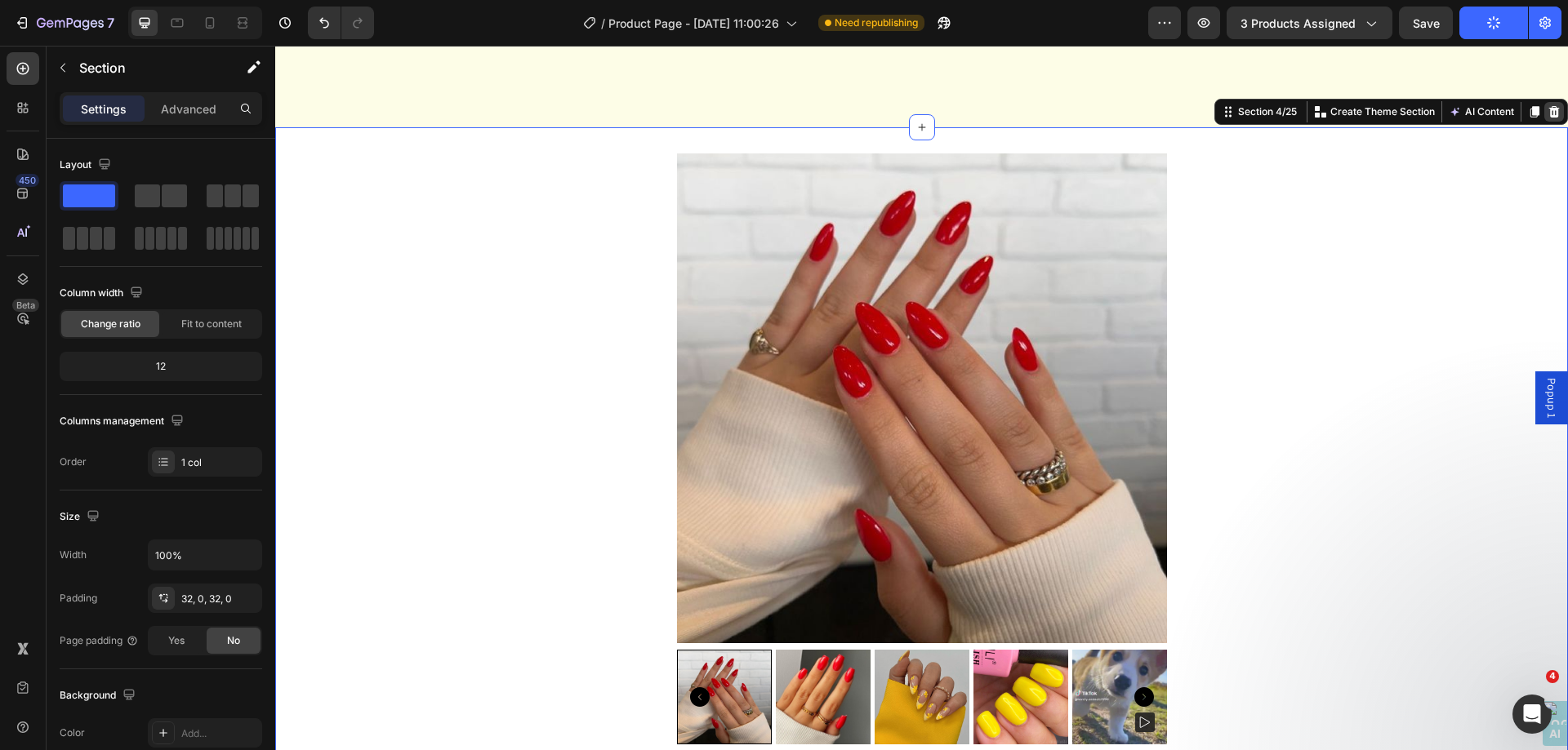
click at [1548, 114] on icon at bounding box center [1554, 112] width 13 height 13
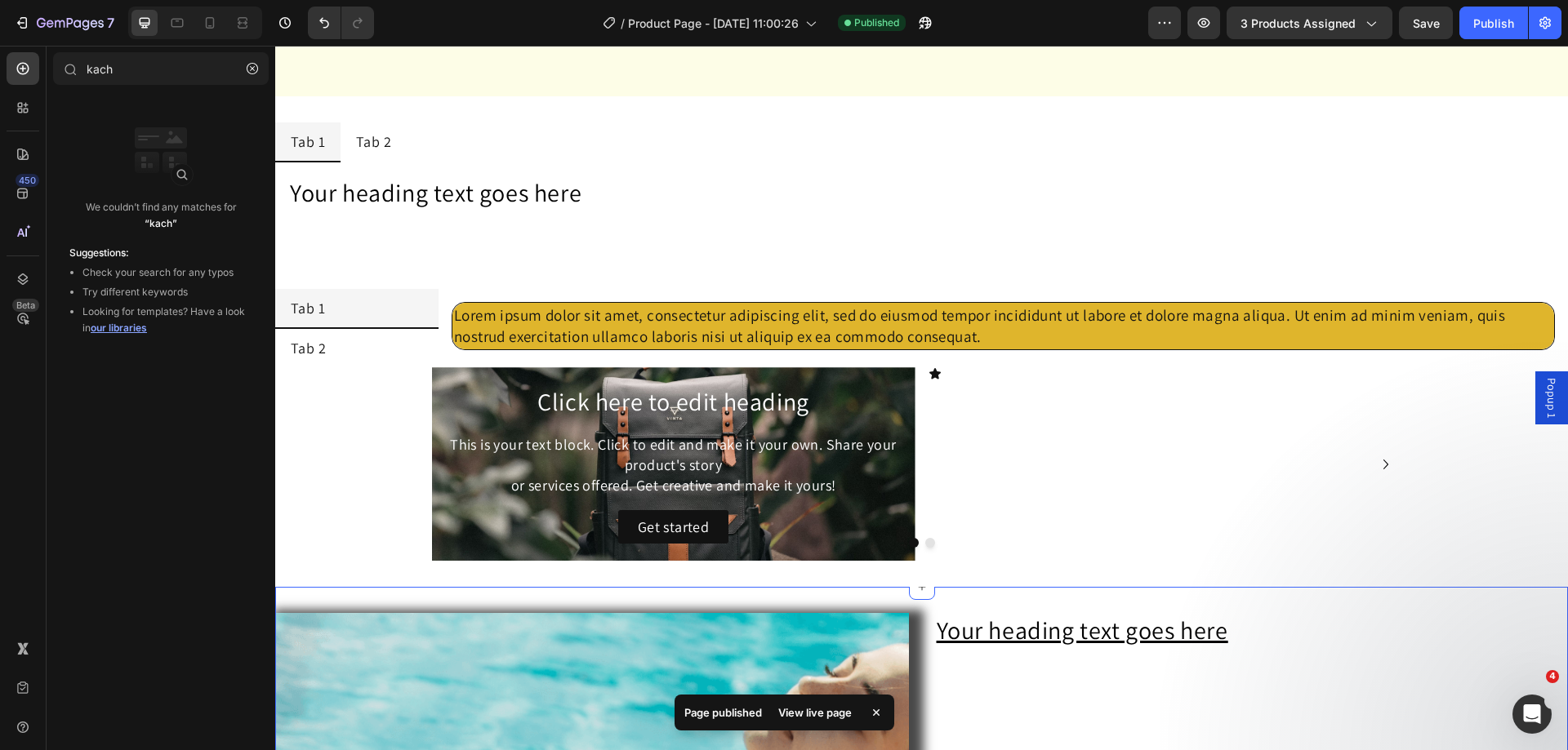
scroll to position [2204, 0]
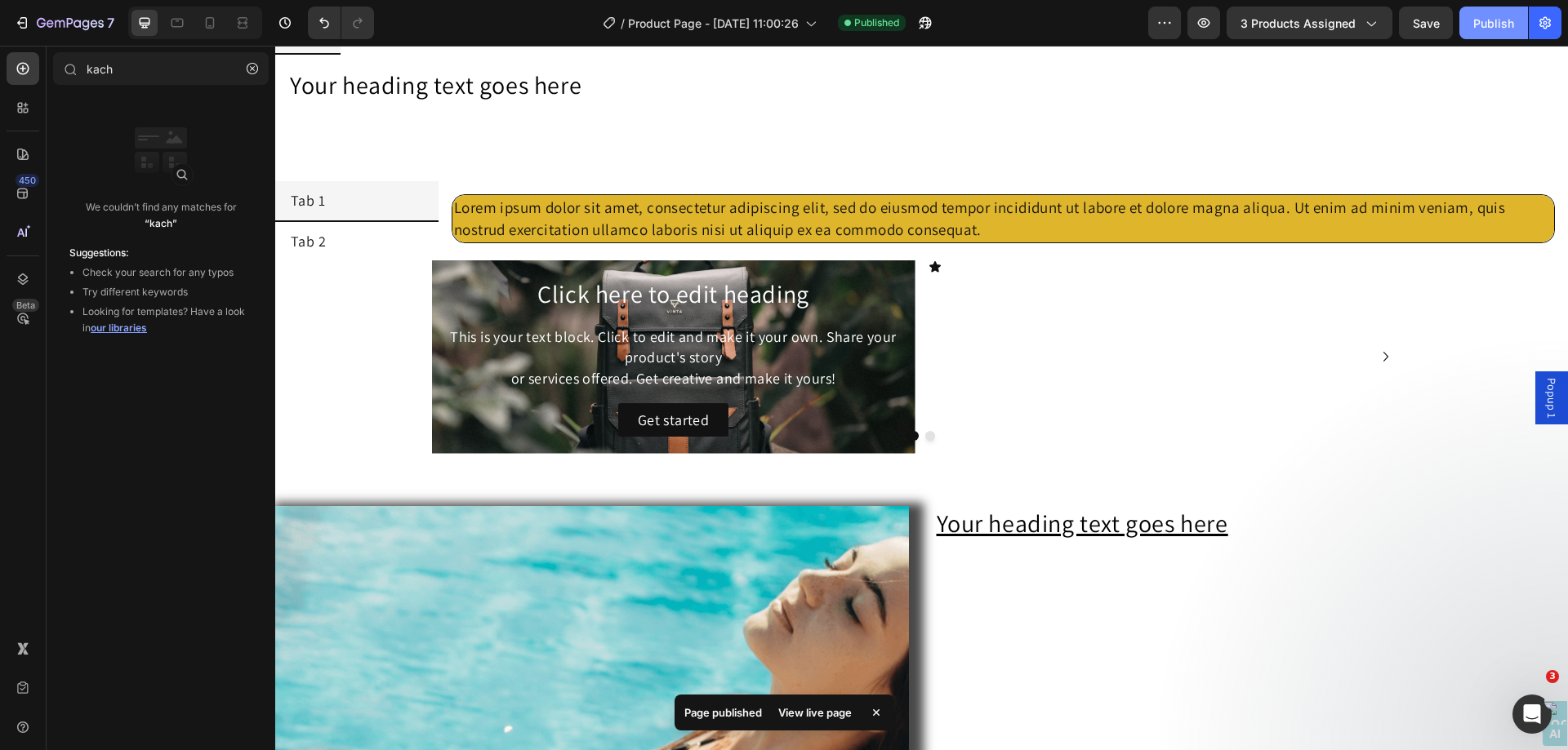
click at [1498, 32] on button "Publish" at bounding box center [1493, 23] width 68 height 33
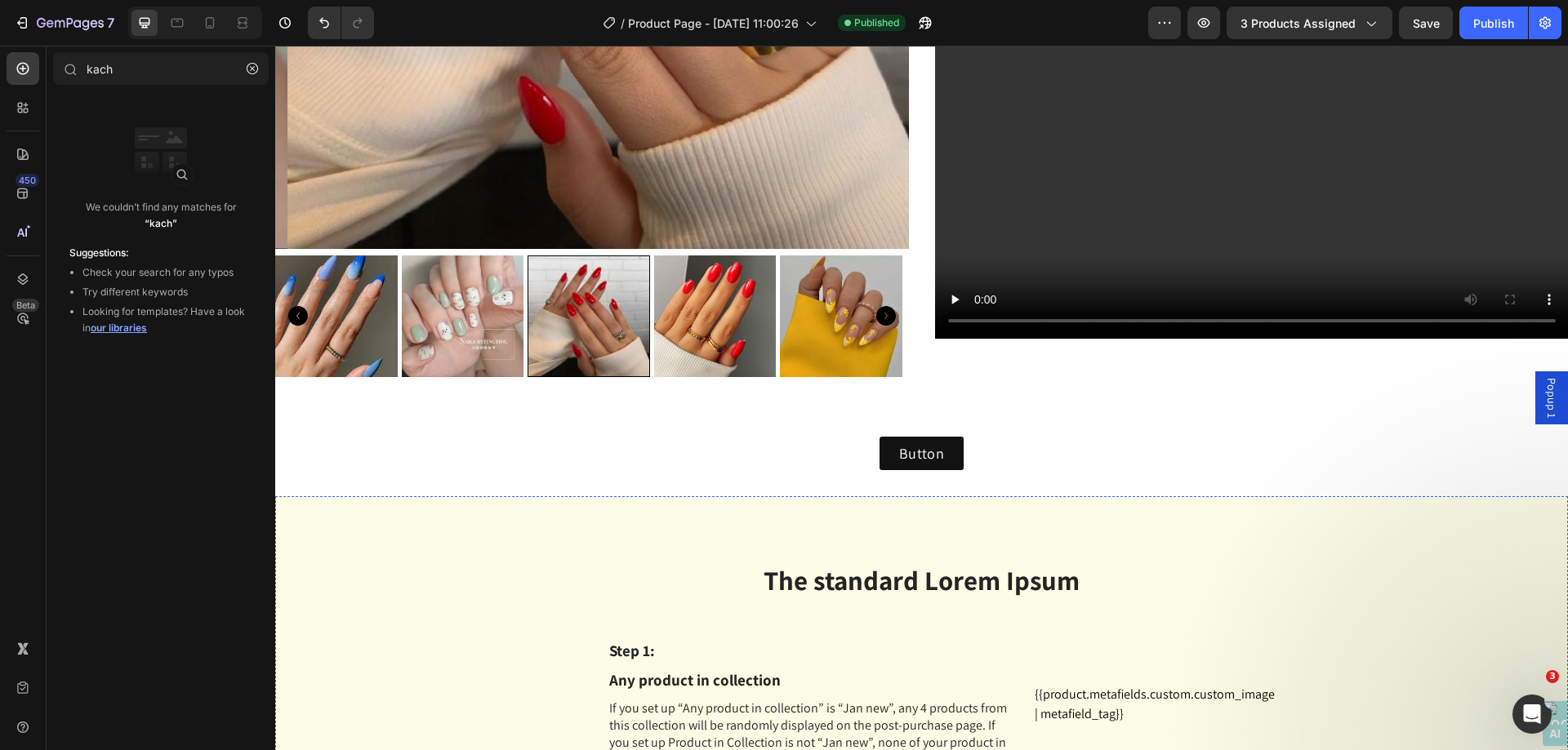
scroll to position [0, 0]
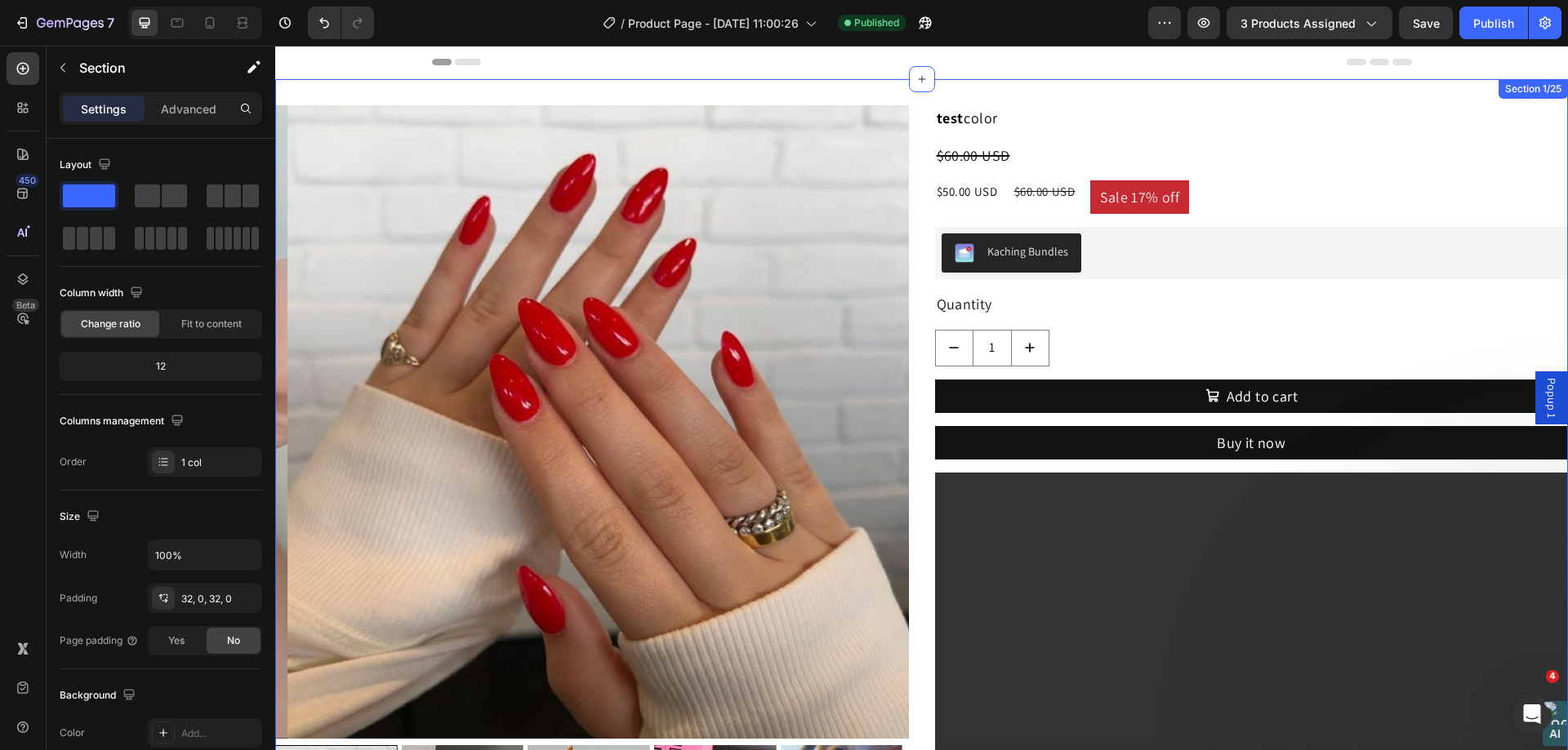
click at [352, 87] on div "Product Images test color Product Title $60.00 USD Compare Price Compare Price …" at bounding box center [921, 492] width 1293 height 827
click at [224, 16] on div at bounding box center [195, 23] width 134 height 33
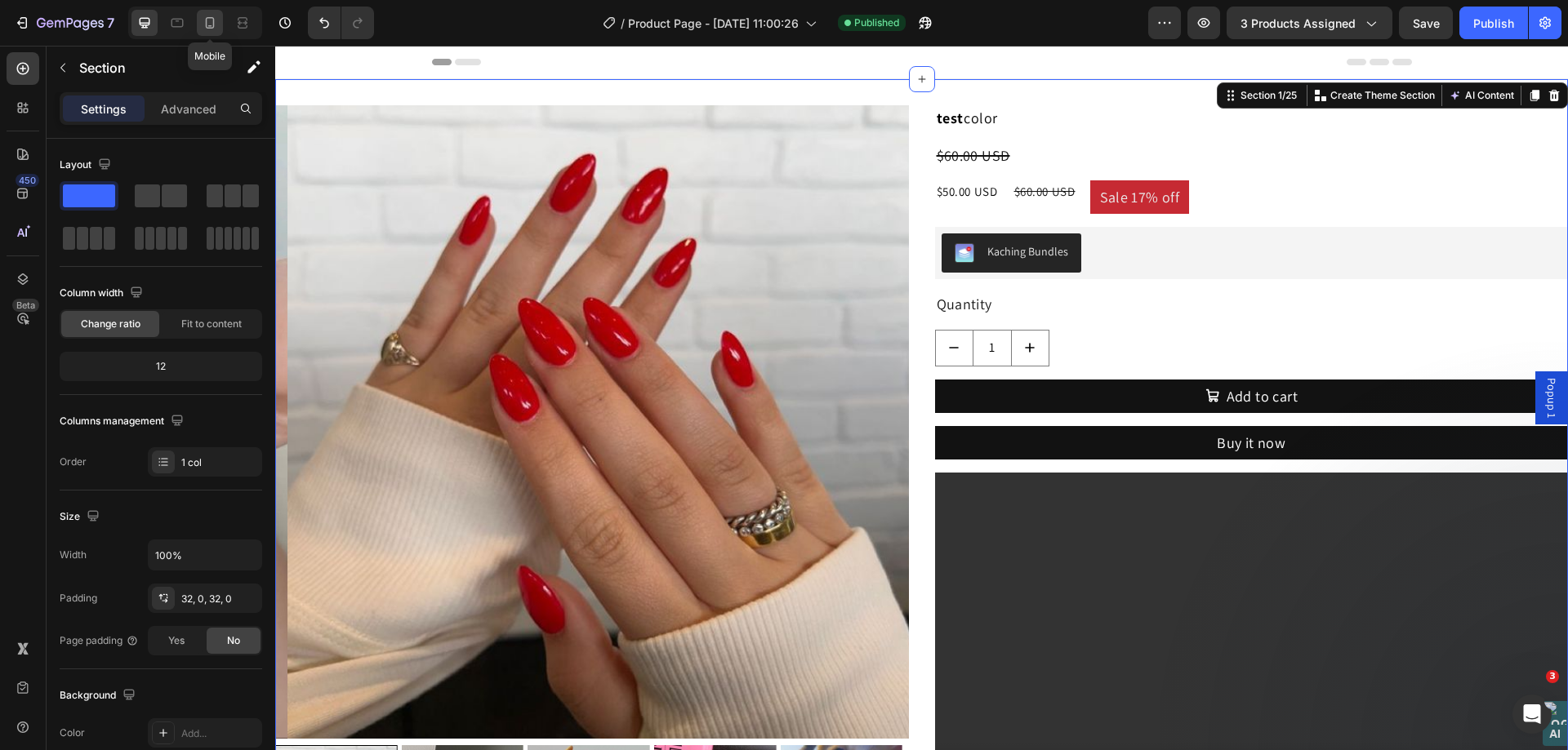
click at [217, 18] on icon at bounding box center [210, 23] width 16 height 16
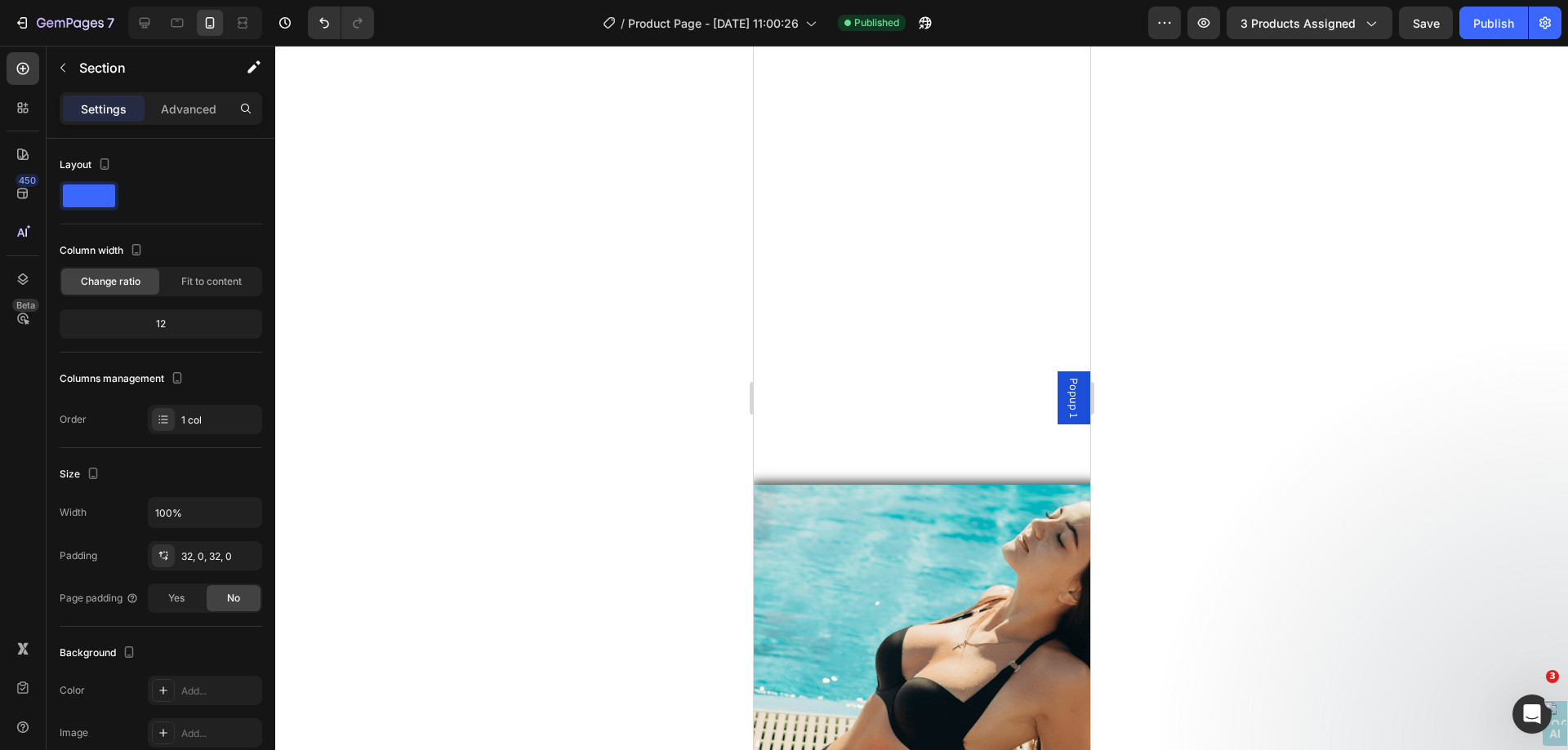
scroll to position [2775, 0]
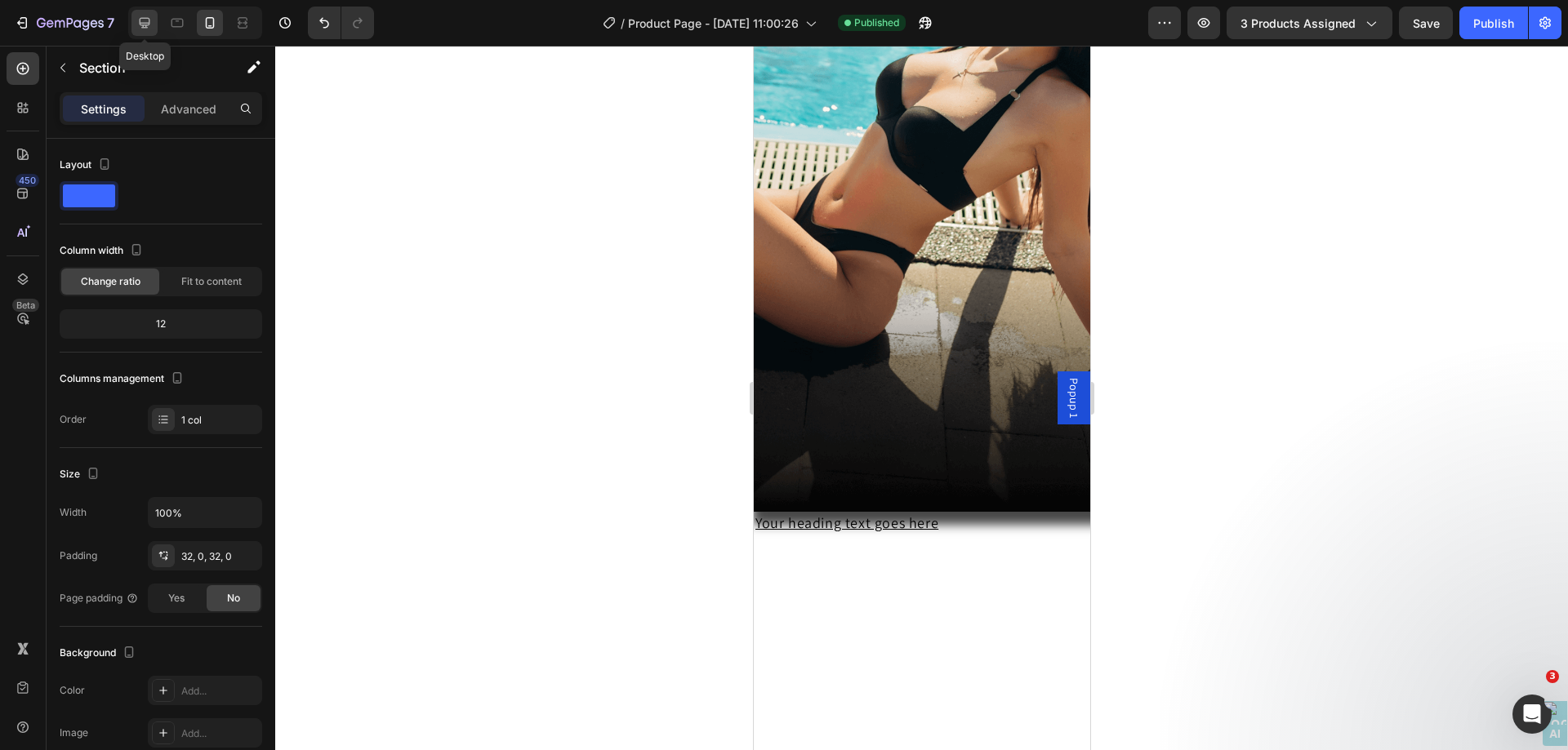
click at [132, 25] on div at bounding box center [144, 23] width 26 height 26
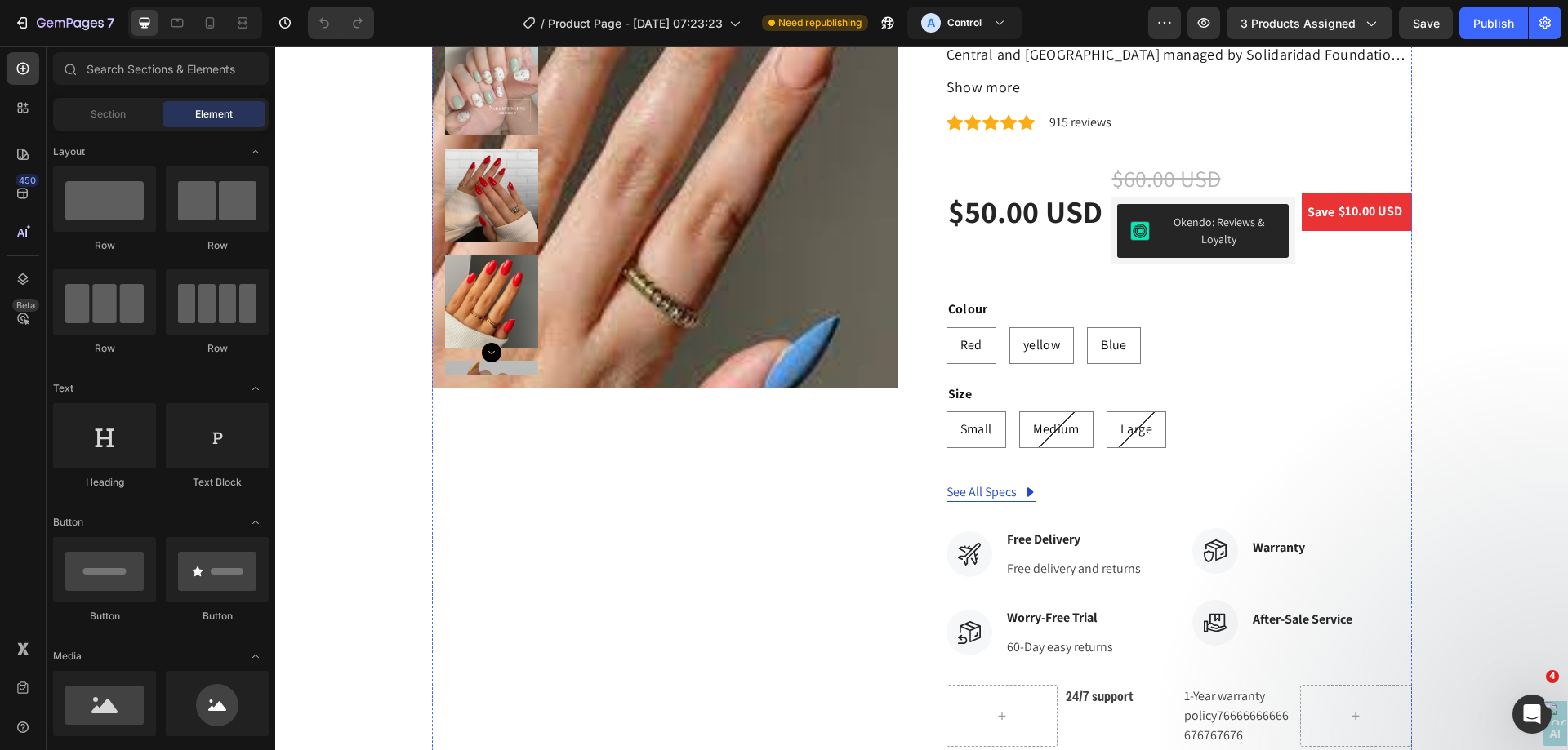
scroll to position [408, 0]
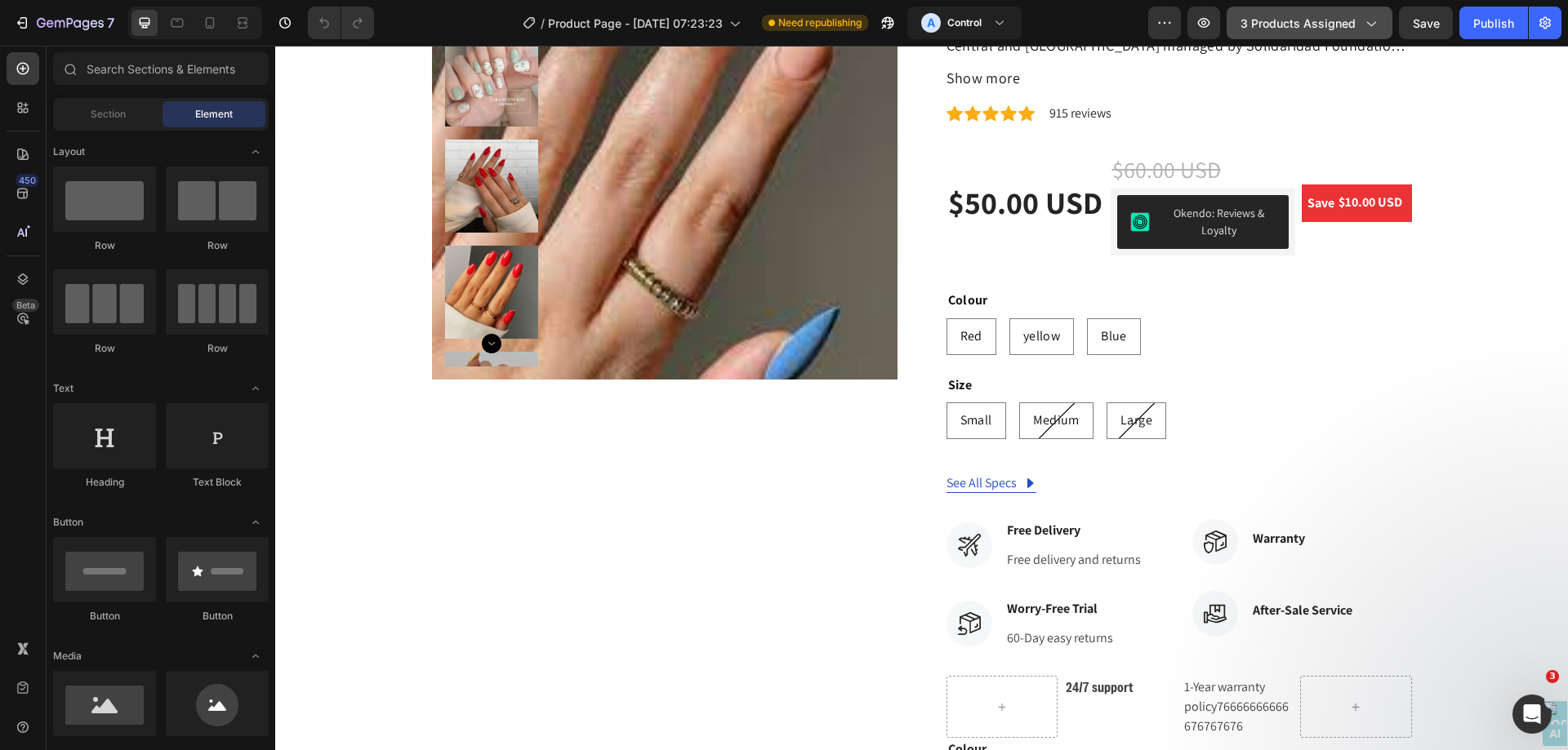
click at [1349, 12] on button "3 products assigned" at bounding box center [1309, 23] width 166 height 33
